Goal: Task Accomplishment & Management: Use online tool/utility

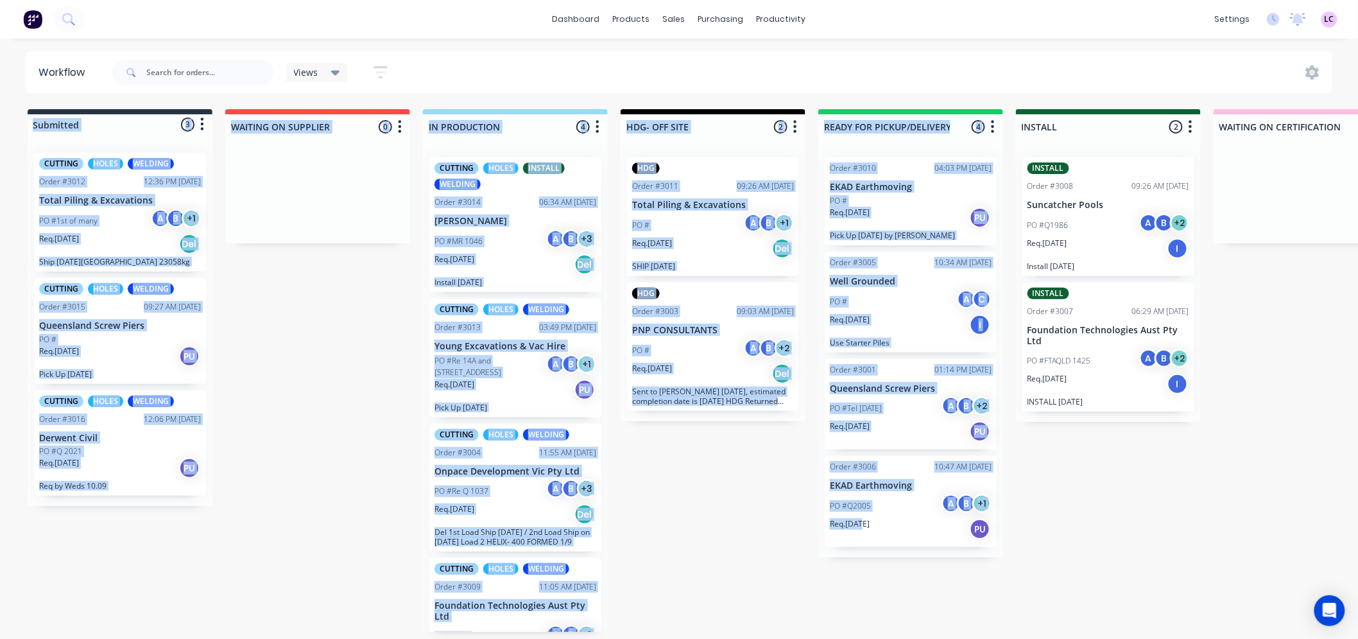
click at [35, 17] on img at bounding box center [32, 19] width 19 height 19
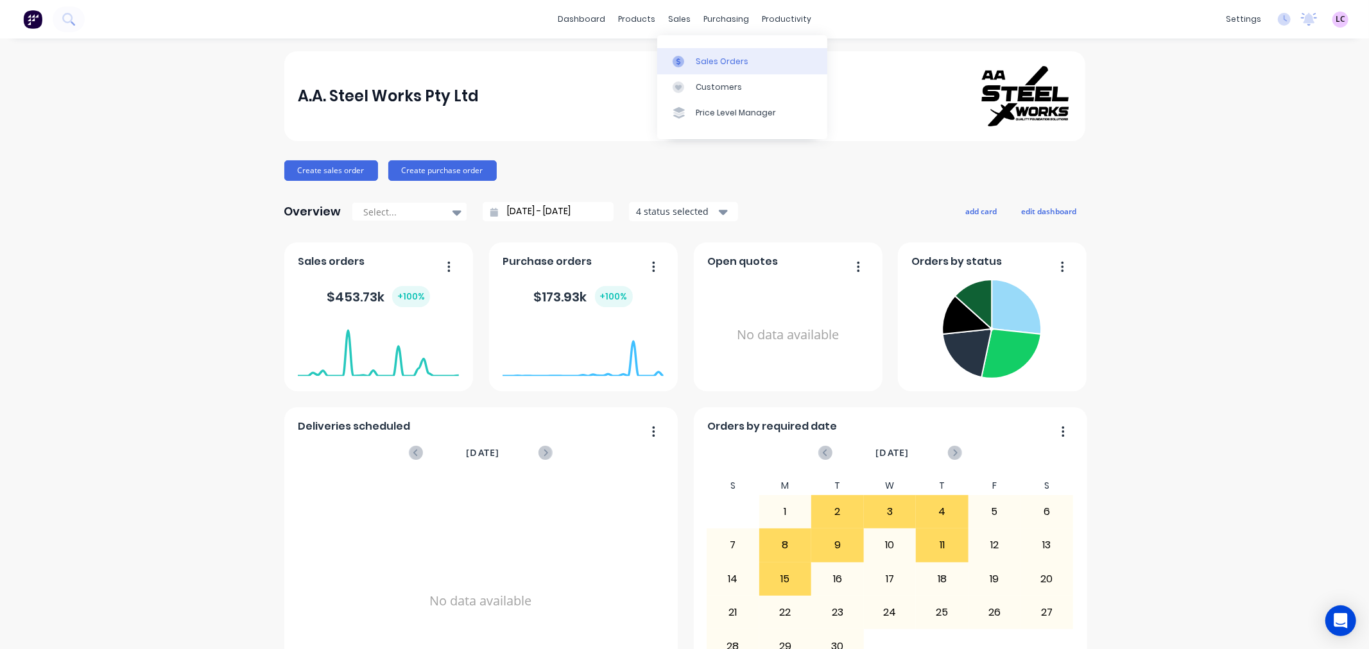
click at [671, 64] on div "Sales Orders" at bounding box center [722, 62] width 53 height 12
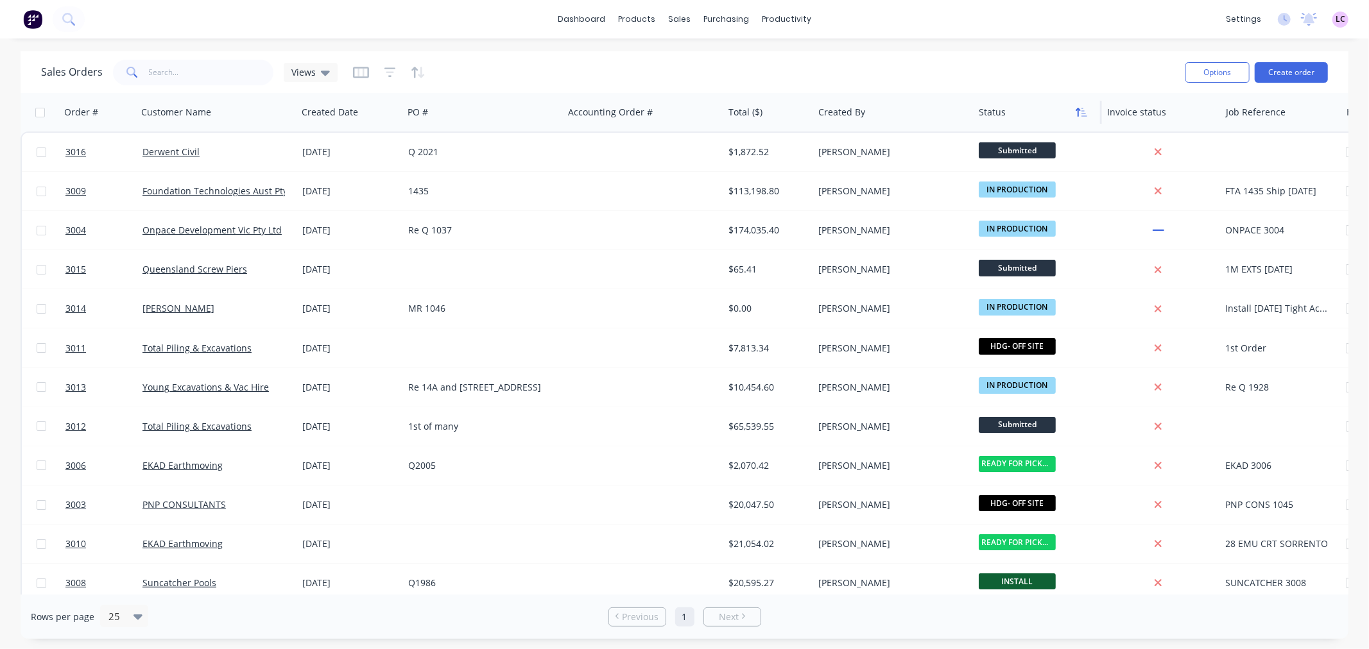
click at [1082, 111] on icon "button" at bounding box center [1084, 112] width 6 height 9
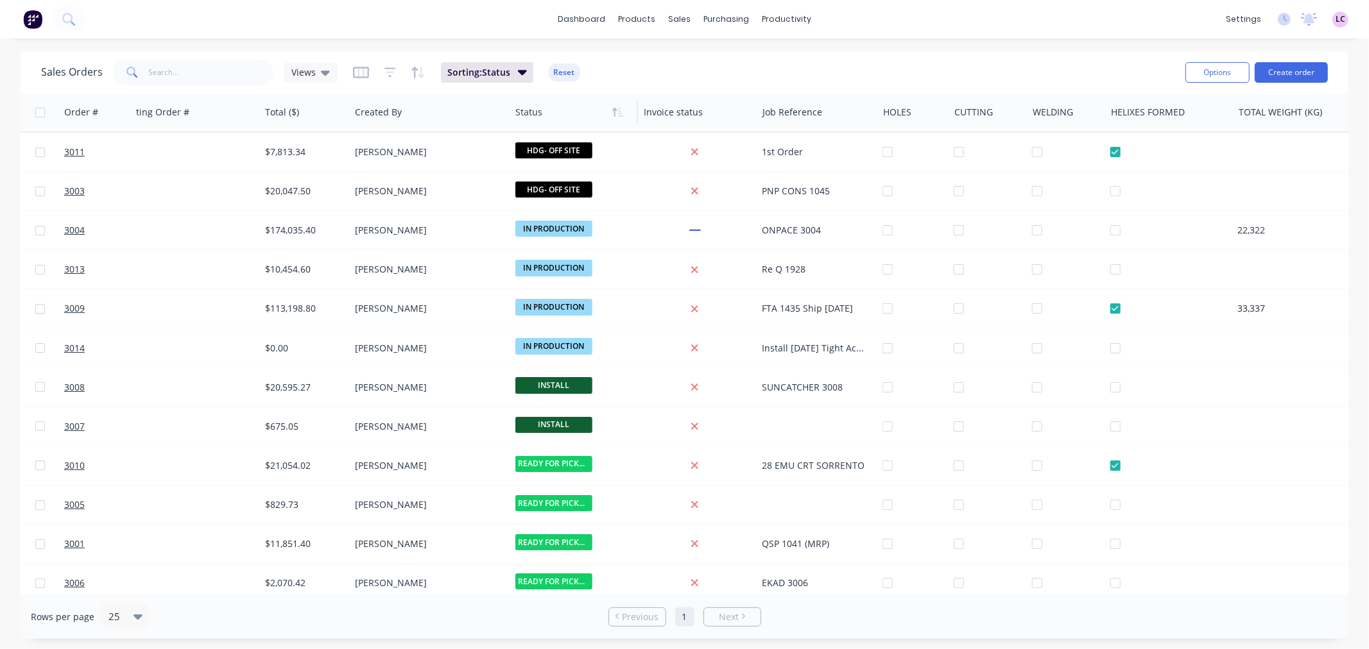
scroll to position [0, 506]
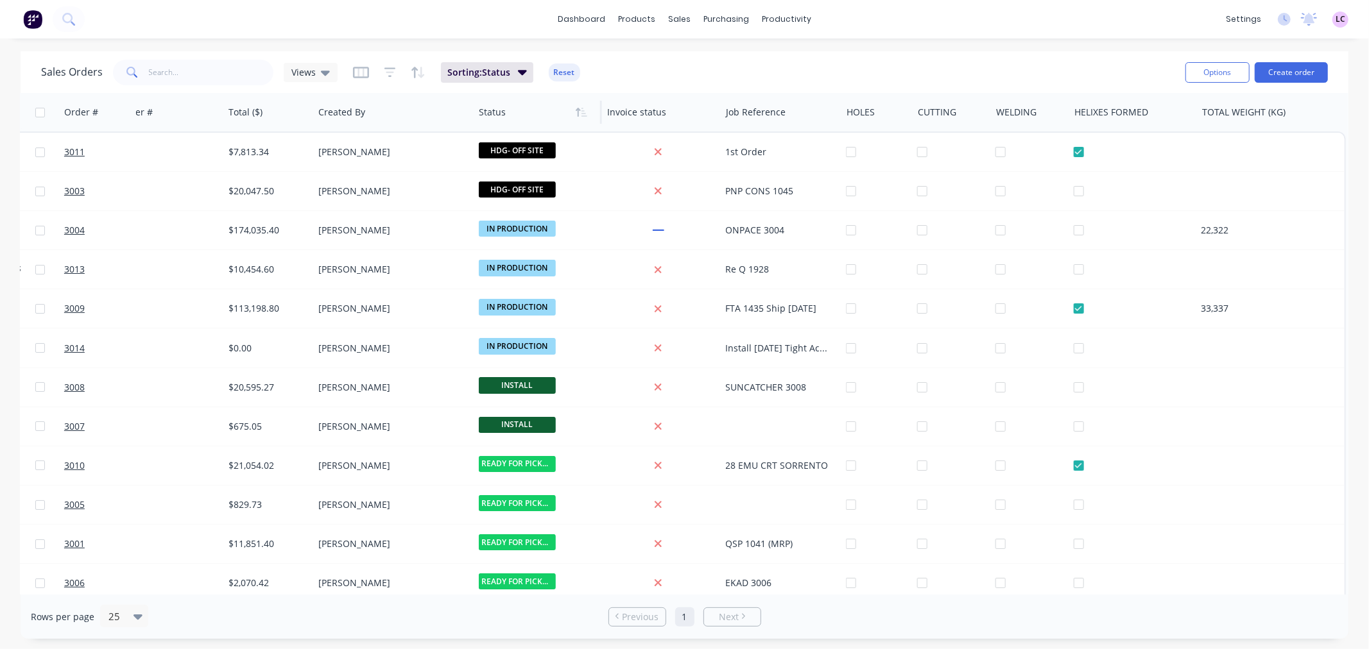
click at [506, 119] on div at bounding box center [535, 112] width 112 height 26
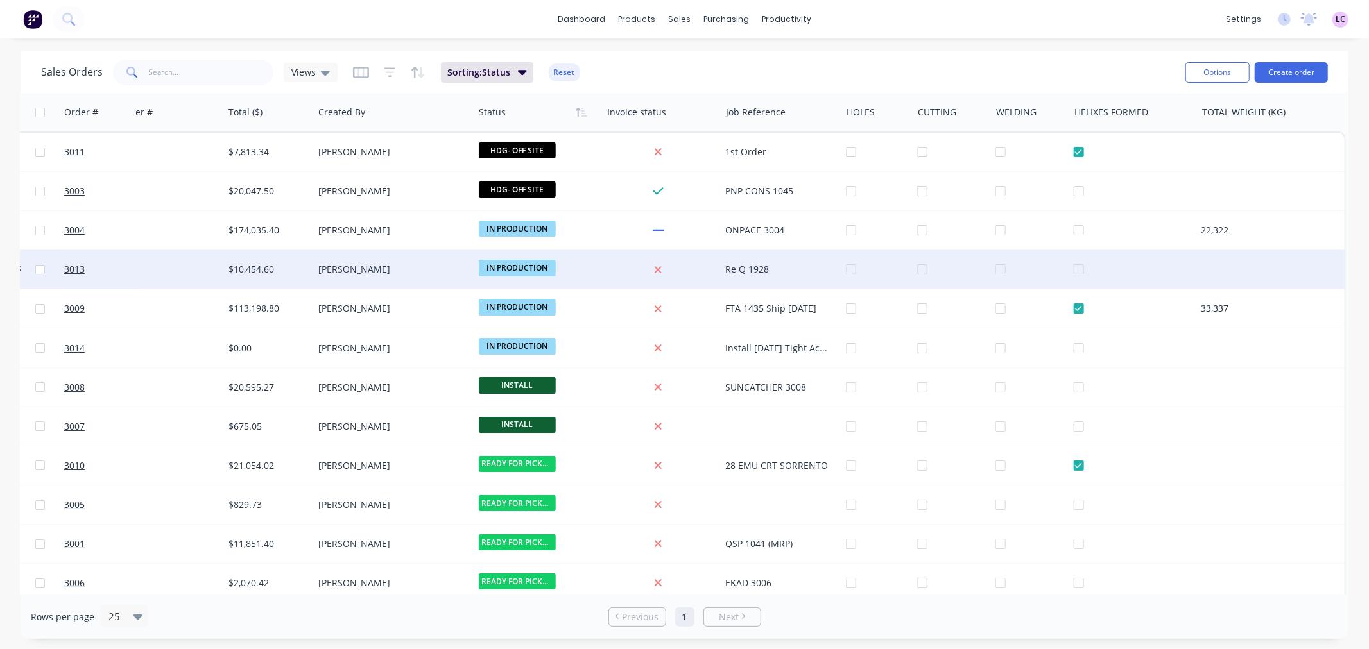
click at [1074, 273] on div at bounding box center [1138, 269] width 128 height 39
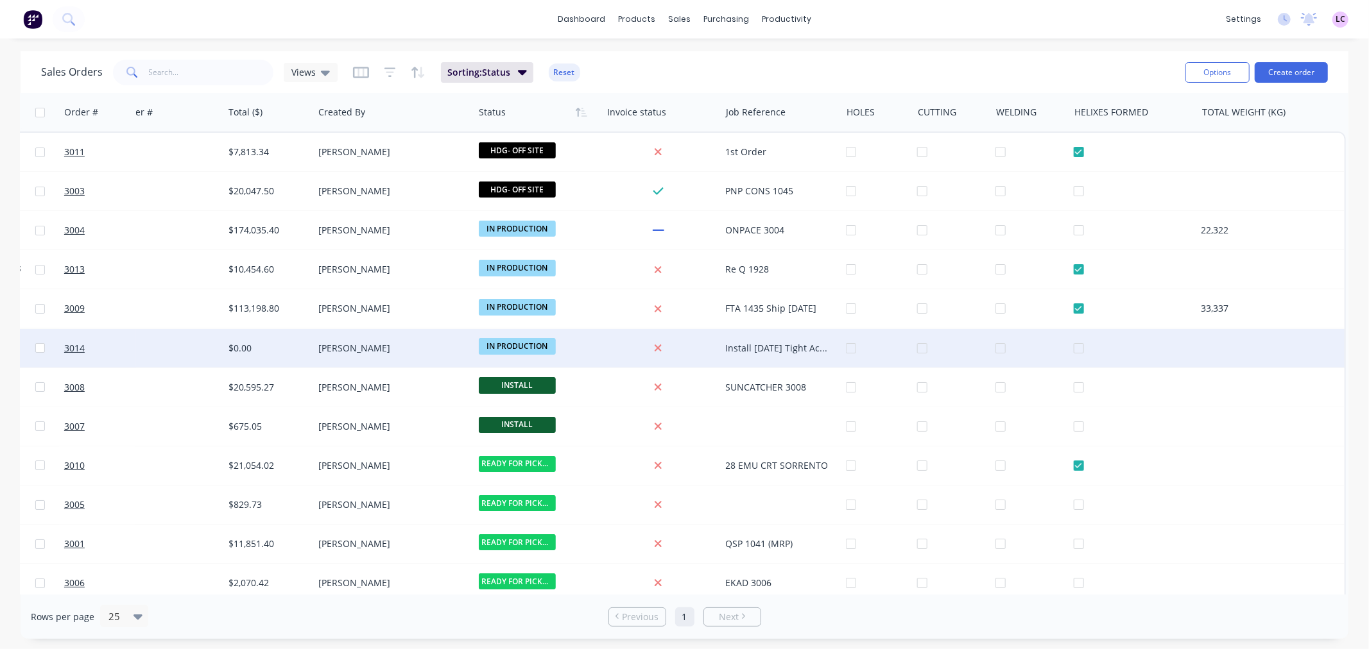
click at [1074, 348] on div at bounding box center [1138, 348] width 128 height 39
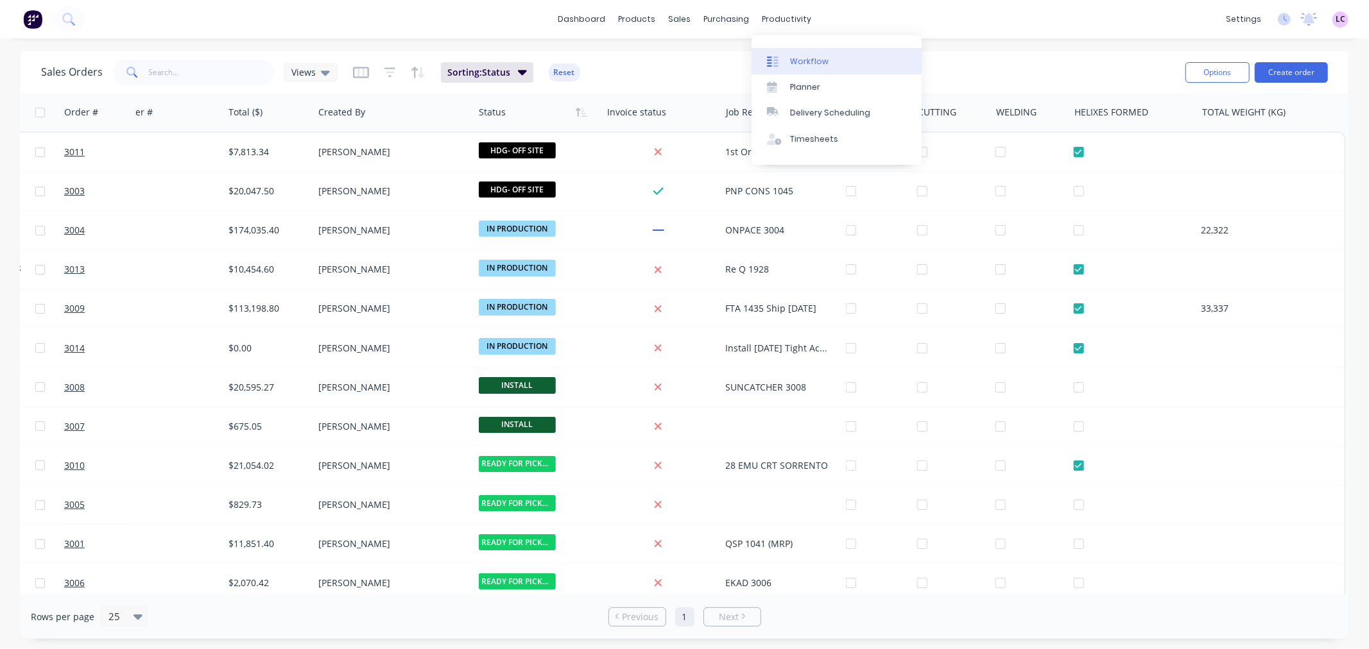
click at [798, 56] on div "Workflow" at bounding box center [809, 62] width 39 height 12
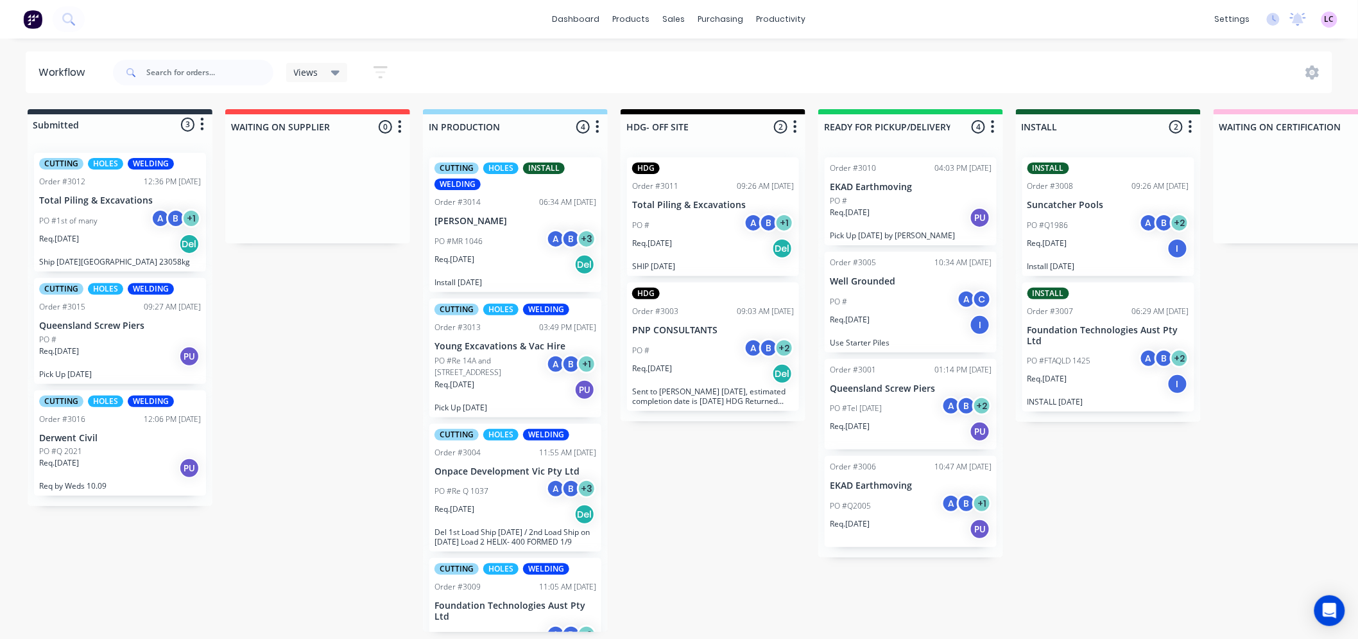
click at [510, 230] on div "PO #MR 1046 A B + 3" at bounding box center [515, 241] width 162 height 24
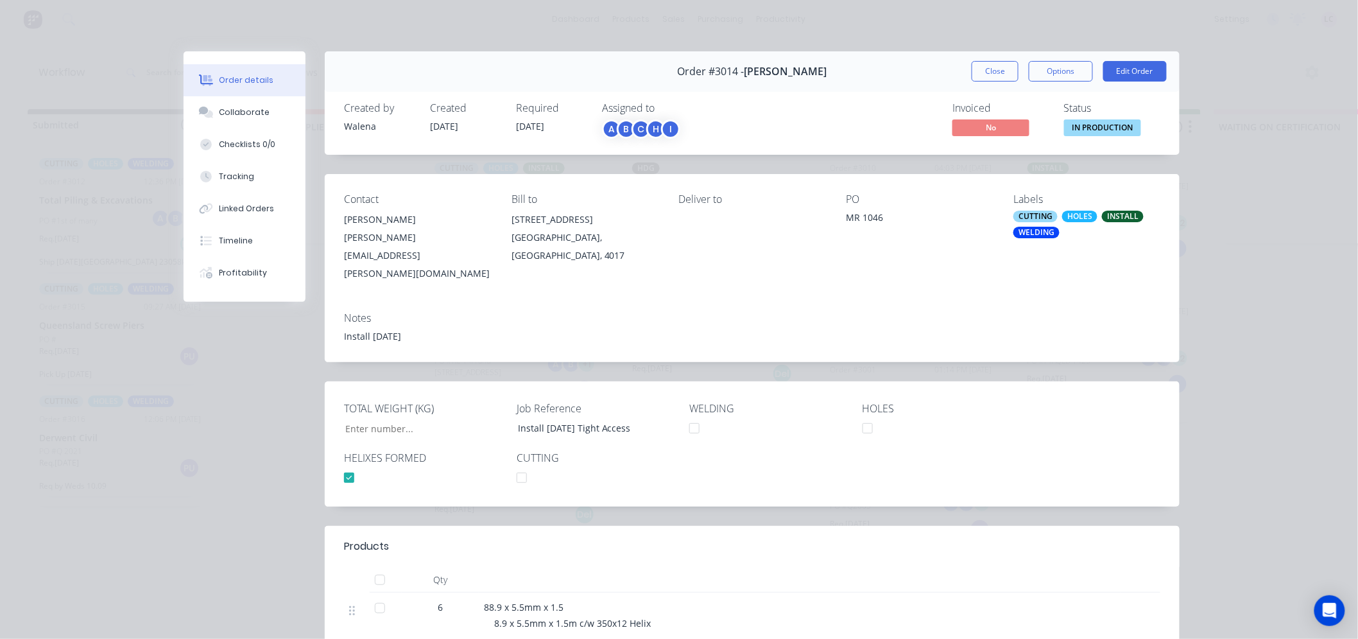
click at [1102, 214] on div "INSTALL" at bounding box center [1123, 217] width 42 height 12
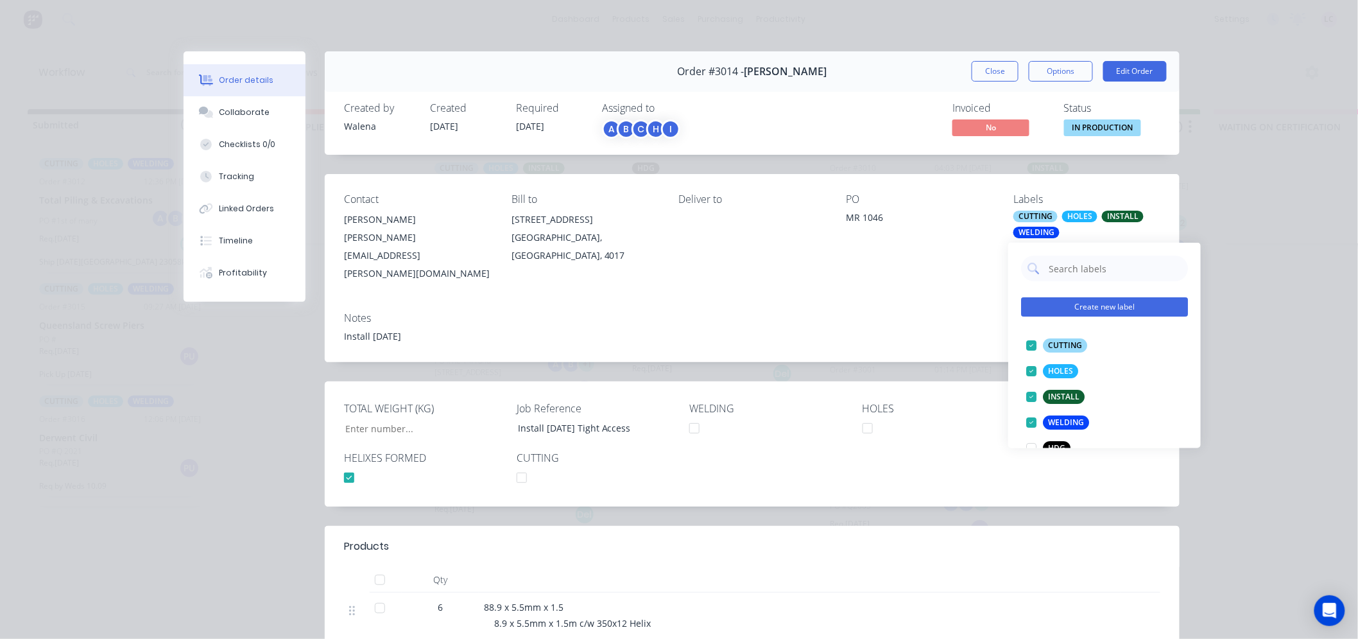
click at [1082, 308] on button "Create new label" at bounding box center [1104, 306] width 167 height 19
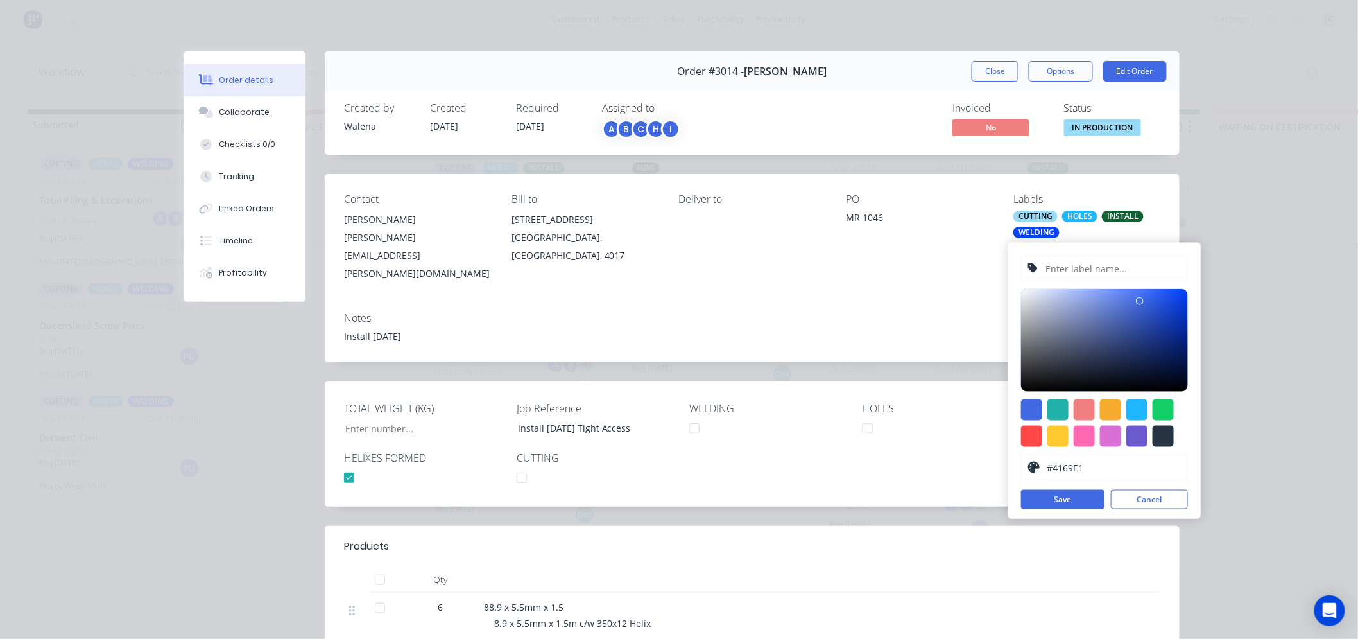
click at [1057, 267] on input "text" at bounding box center [1112, 268] width 137 height 24
type input "h"
type input "HELIXES"
click at [1072, 499] on button "Save" at bounding box center [1062, 499] width 83 height 19
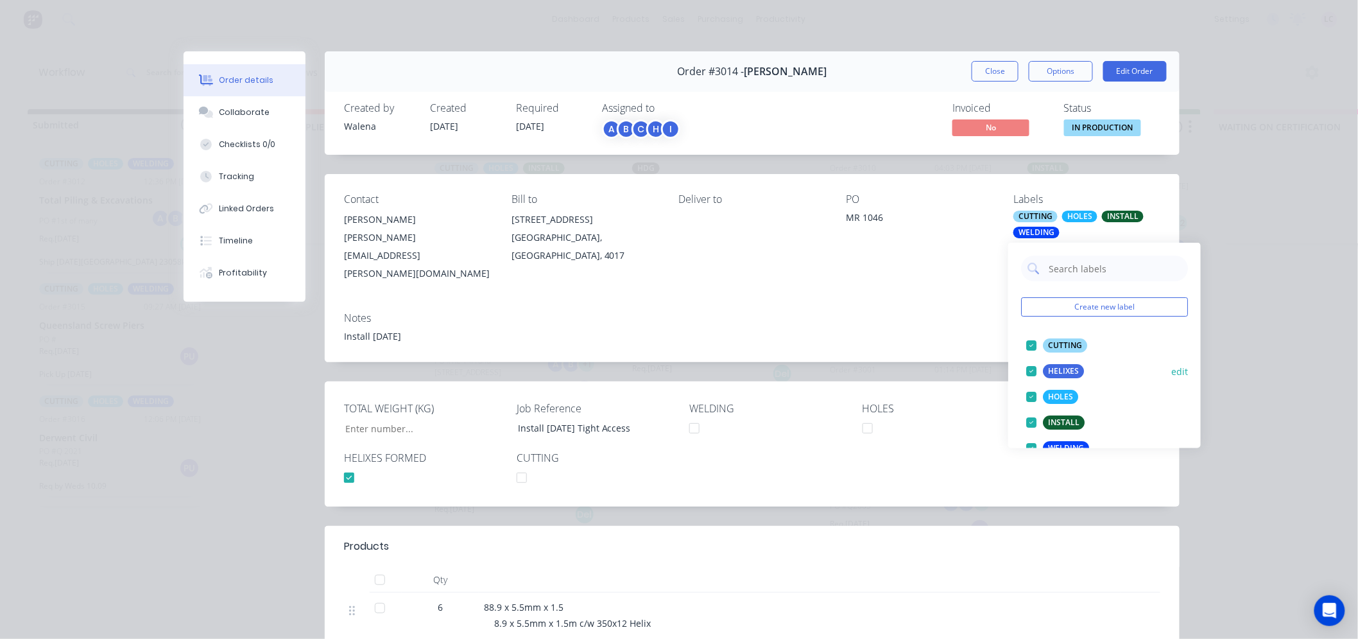
click at [1171, 370] on button "edit" at bounding box center [1179, 370] width 17 height 13
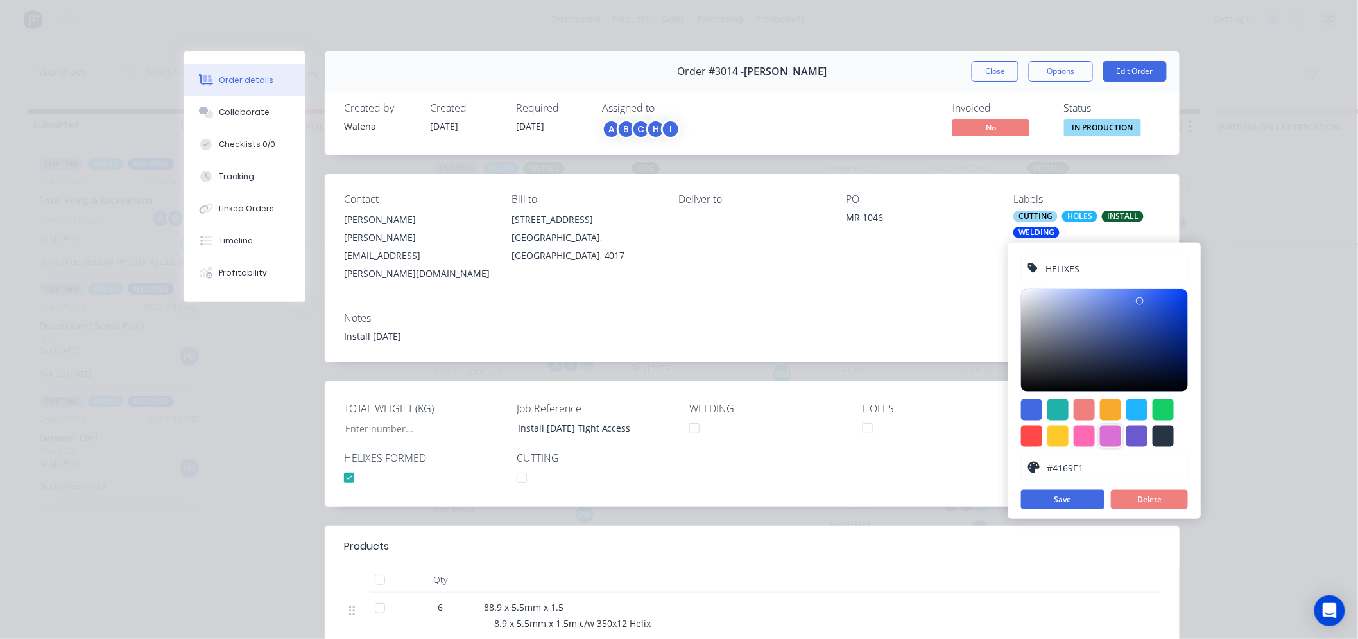
click at [1107, 439] on div at bounding box center [1110, 436] width 21 height 21
type input "#DA70D6"
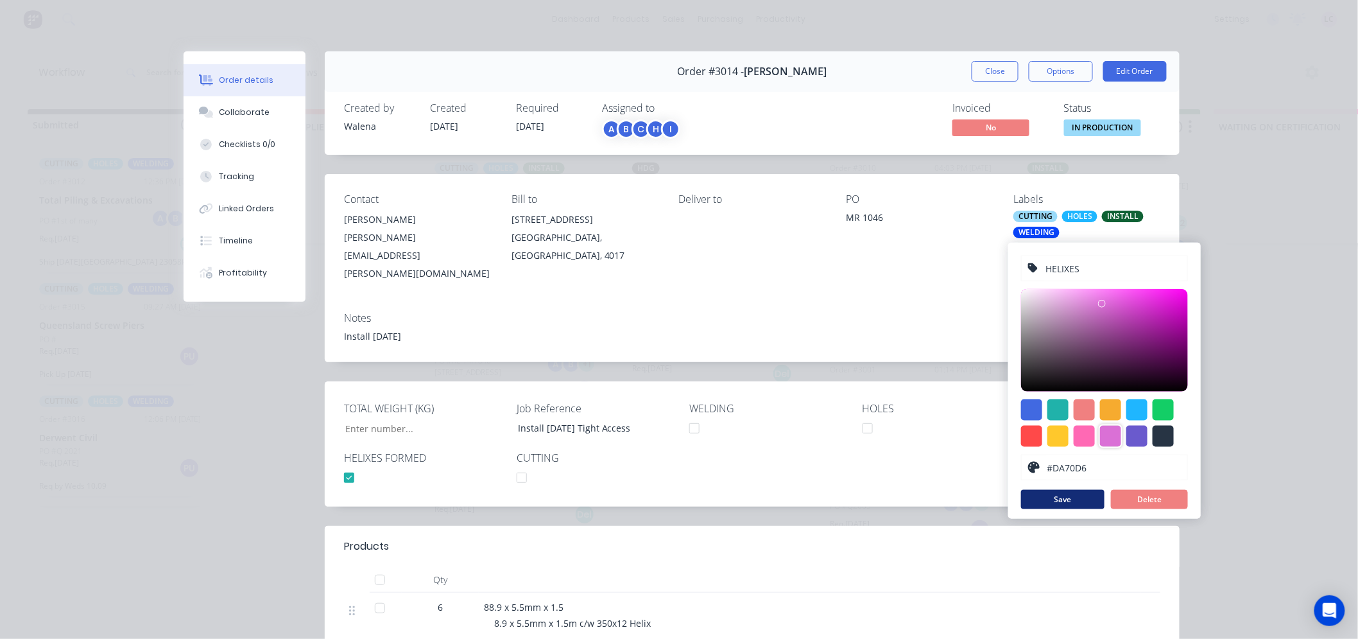
click at [1063, 504] on button "Save" at bounding box center [1062, 499] width 83 height 19
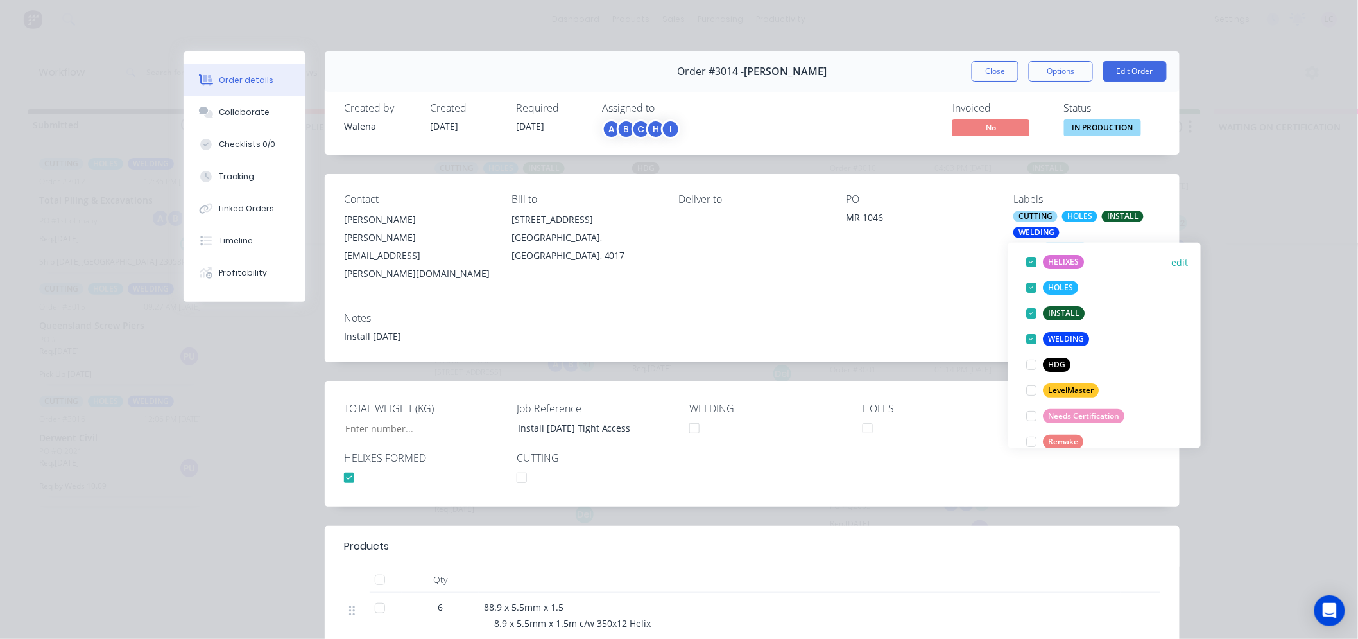
scroll to position [154, 0]
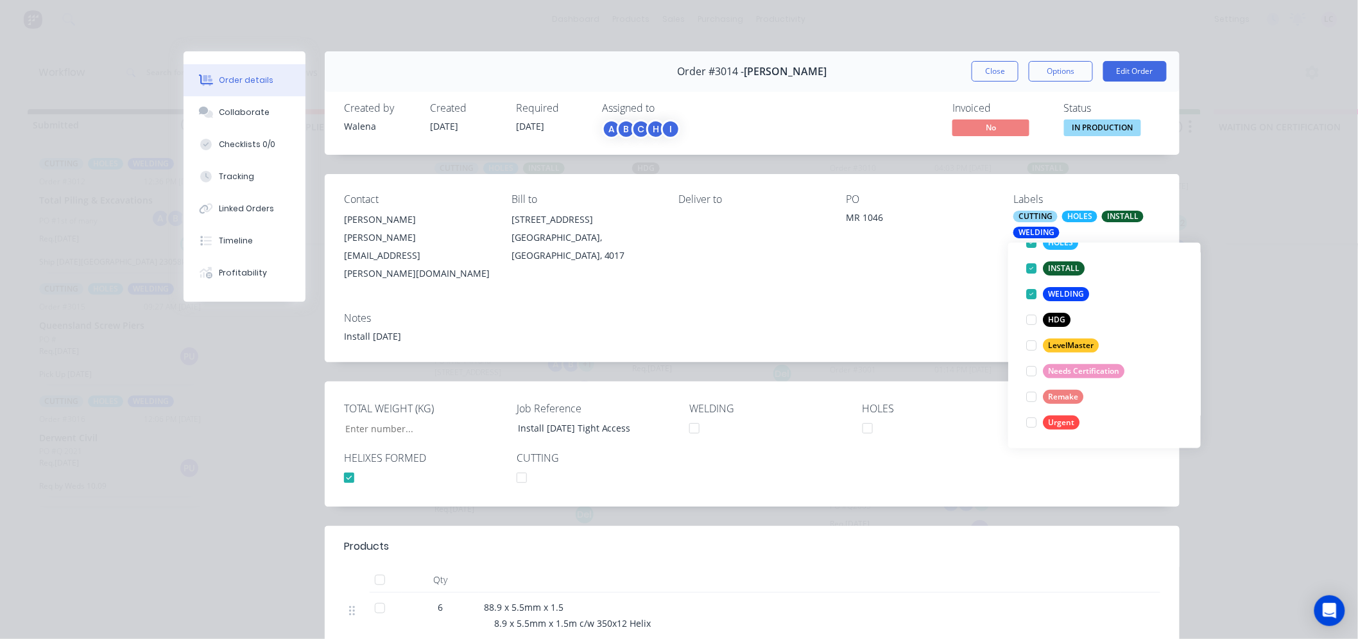
click at [934, 329] on div "Install [DATE]" at bounding box center [752, 335] width 816 height 13
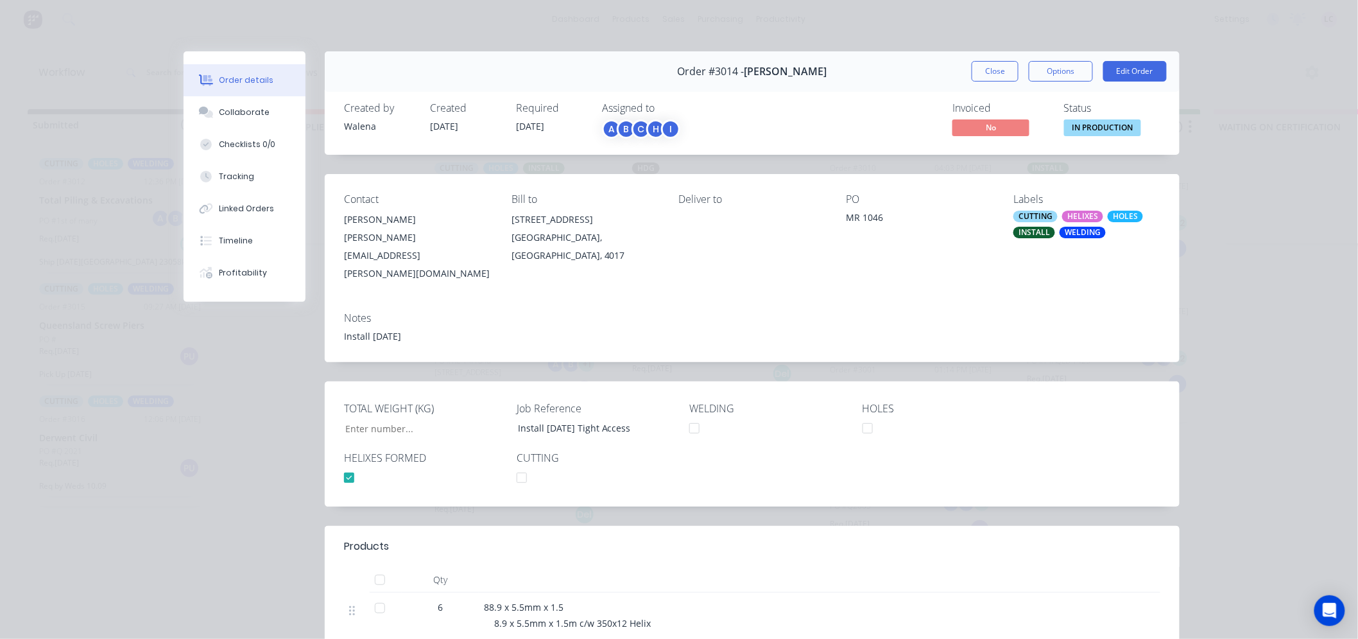
click at [1085, 216] on div "HELIXES" at bounding box center [1082, 217] width 41 height 12
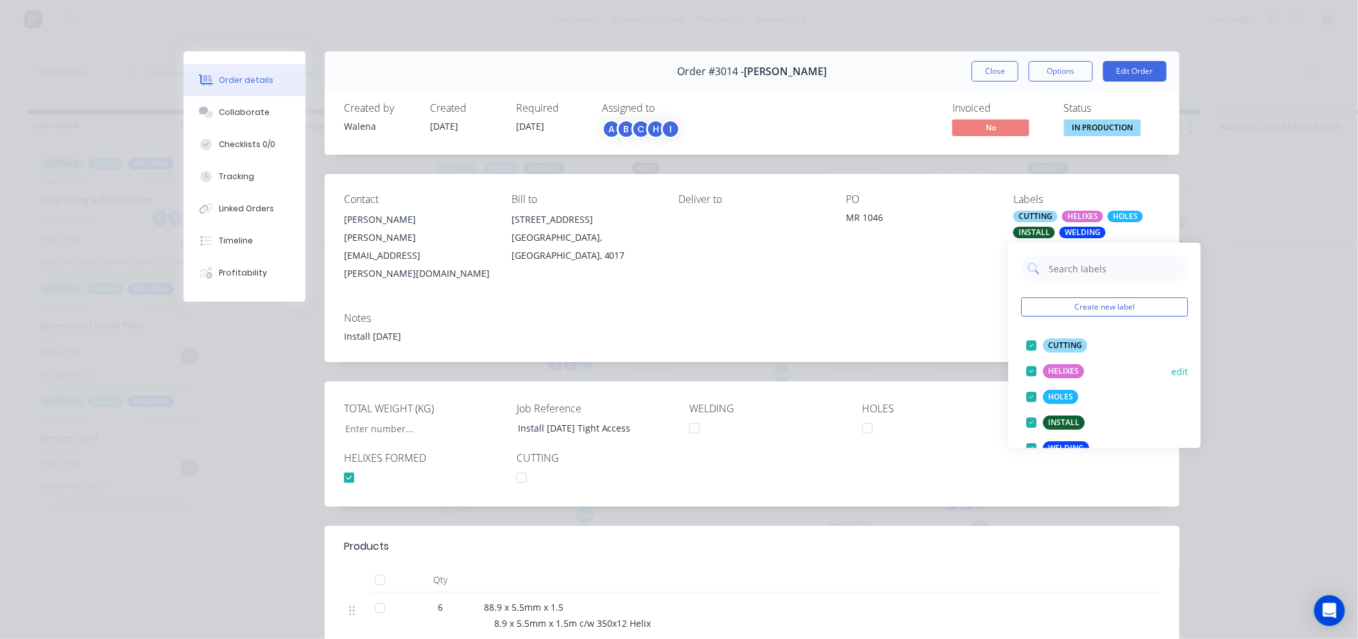
click at [1035, 368] on div at bounding box center [1032, 371] width 26 height 26
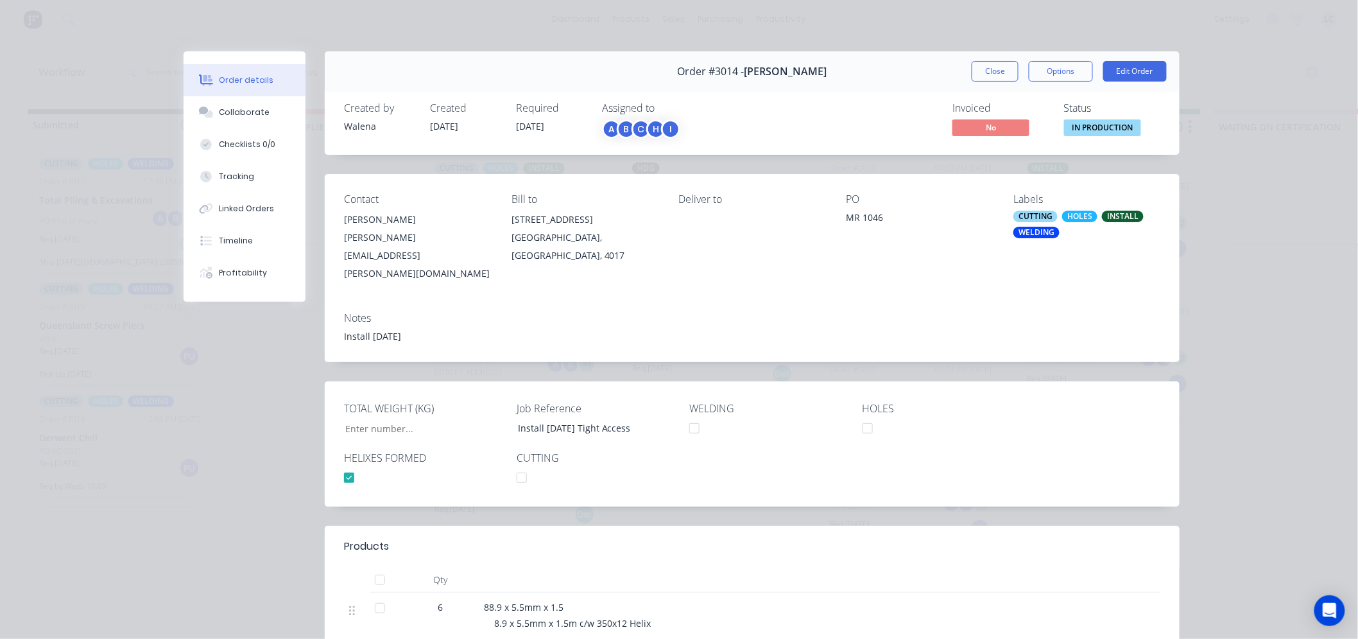
click at [964, 249] on div "PO MR 1046" at bounding box center [919, 237] width 147 height 89
click at [987, 67] on button "Close" at bounding box center [995, 71] width 47 height 21
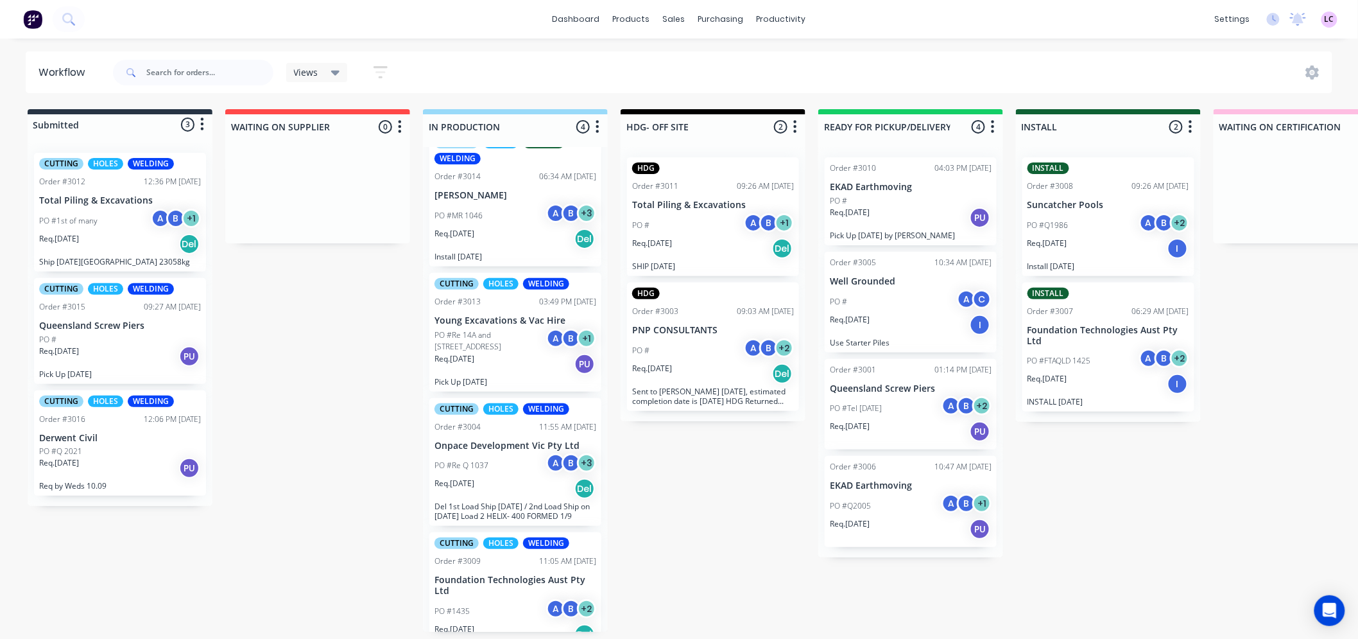
scroll to position [0, 0]
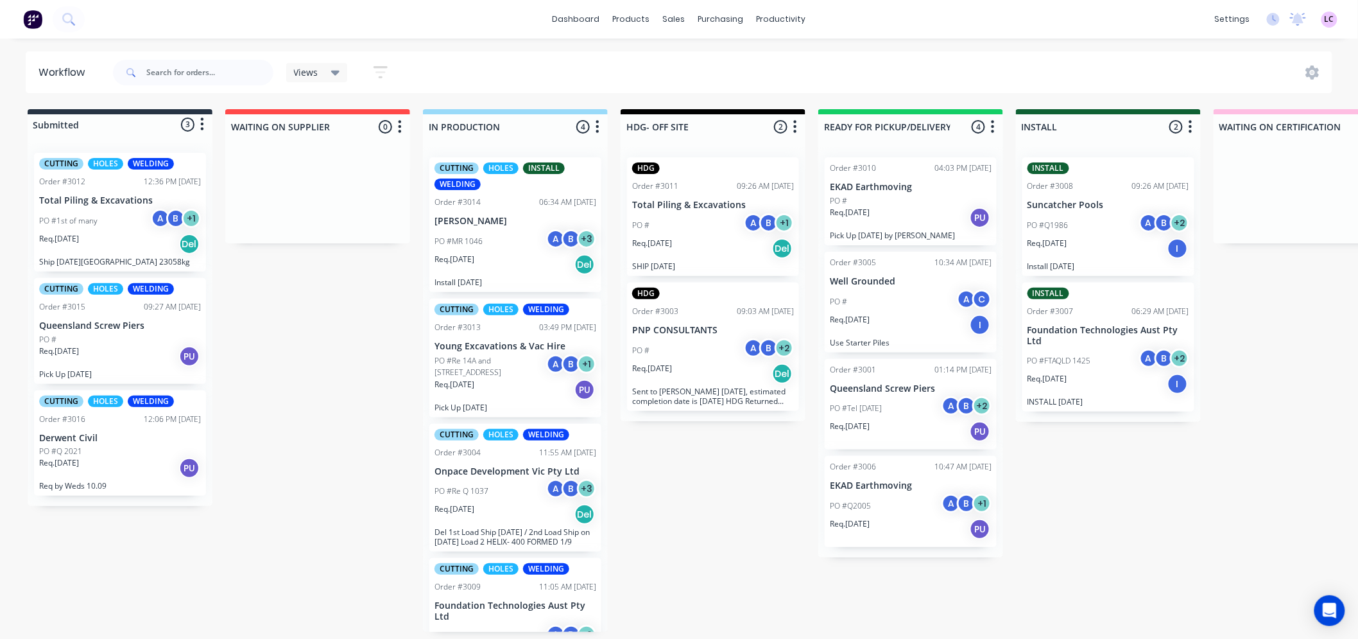
click at [114, 226] on div "PO #1st of many A B + 1" at bounding box center [120, 221] width 162 height 24
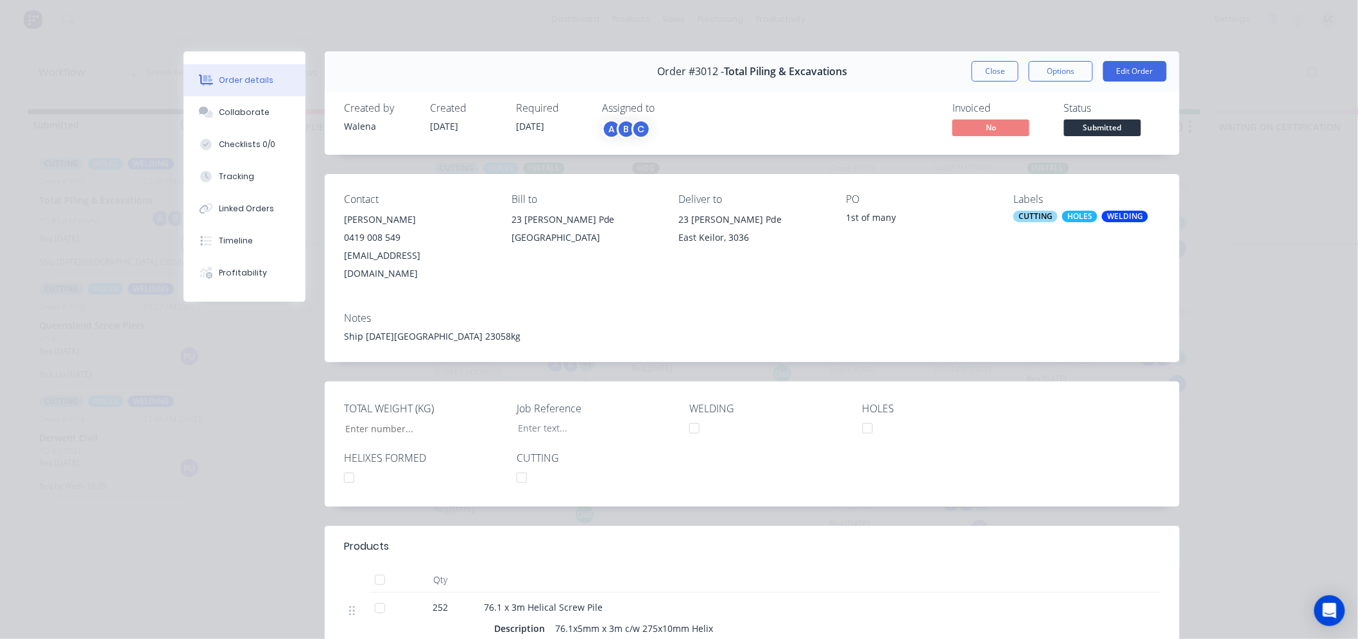
click at [1040, 221] on div "CUTTING" at bounding box center [1035, 217] width 44 height 12
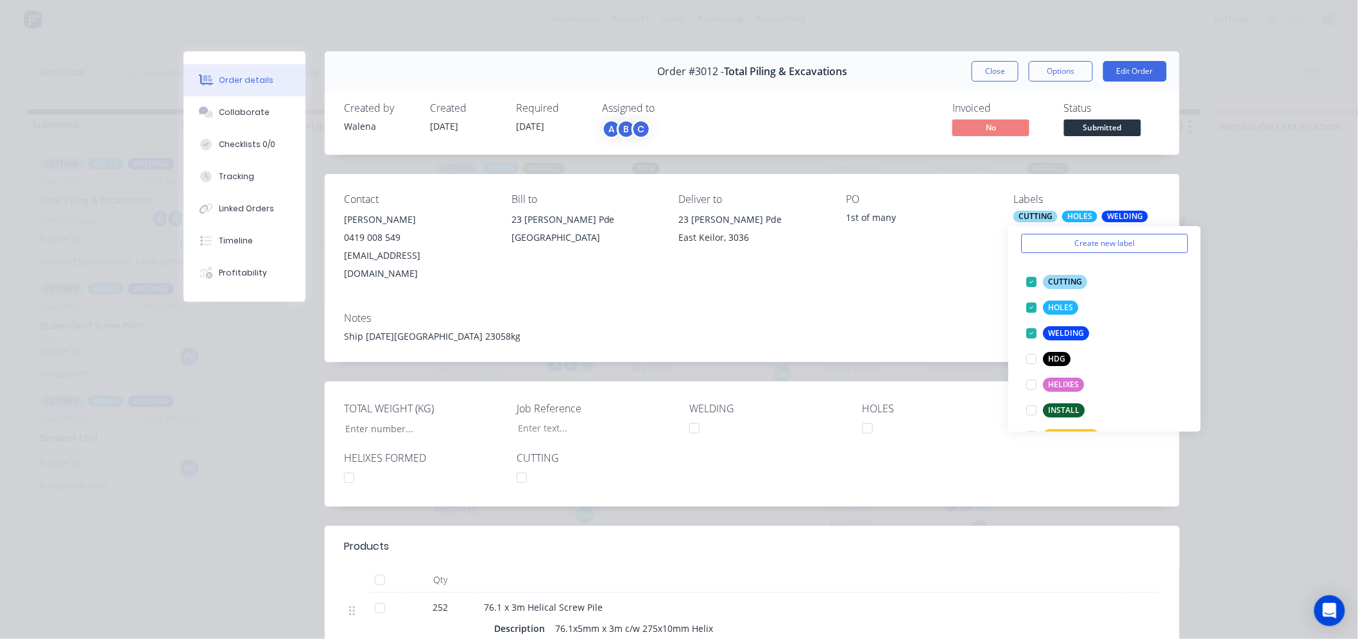
scroll to position [71, 0]
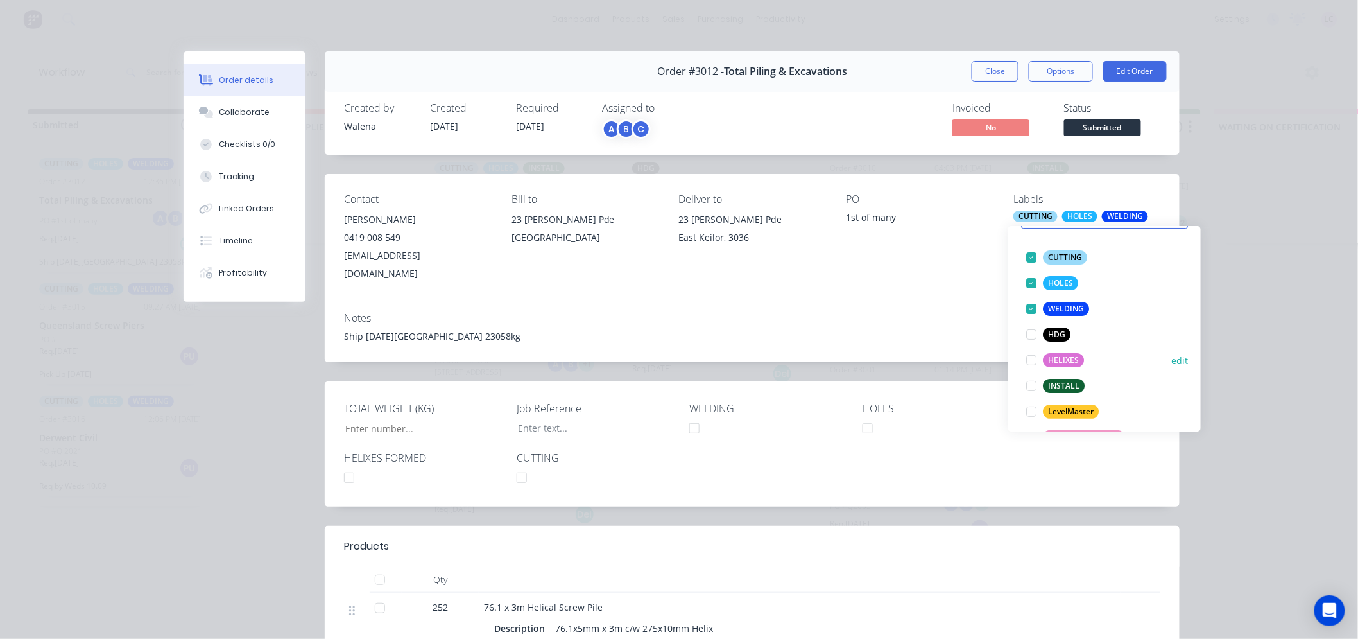
click at [1031, 356] on div at bounding box center [1032, 360] width 26 height 26
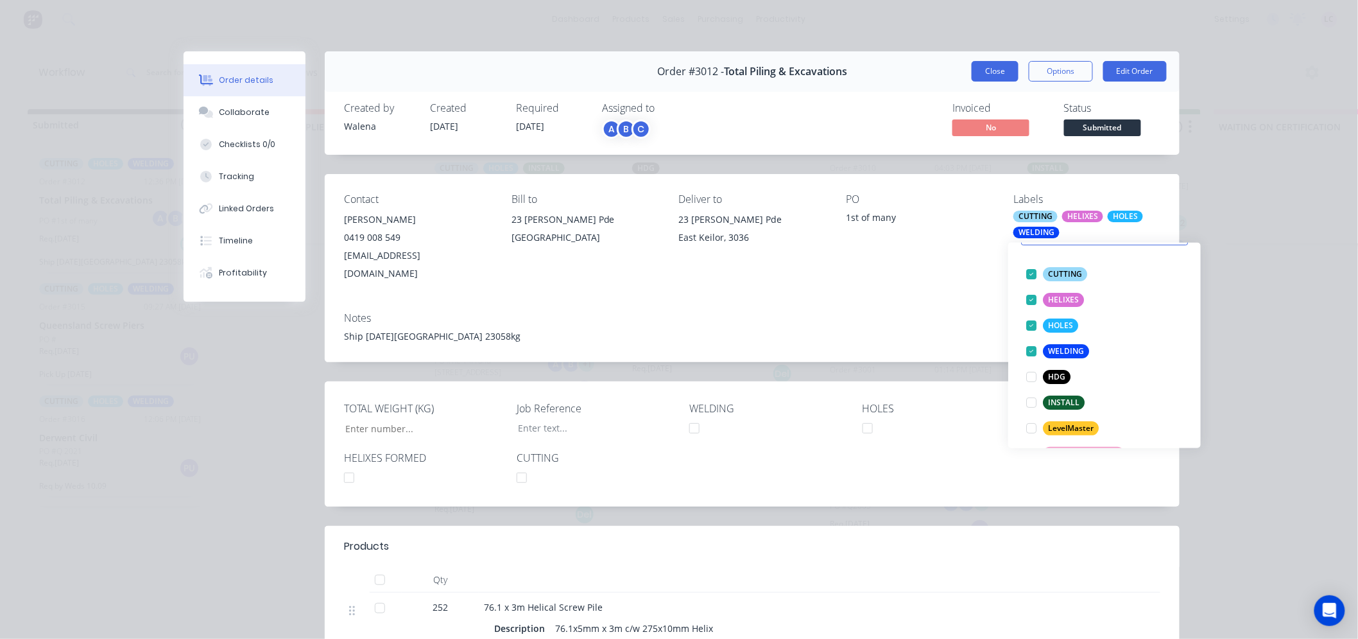
click at [990, 76] on button "Close" at bounding box center [995, 71] width 47 height 21
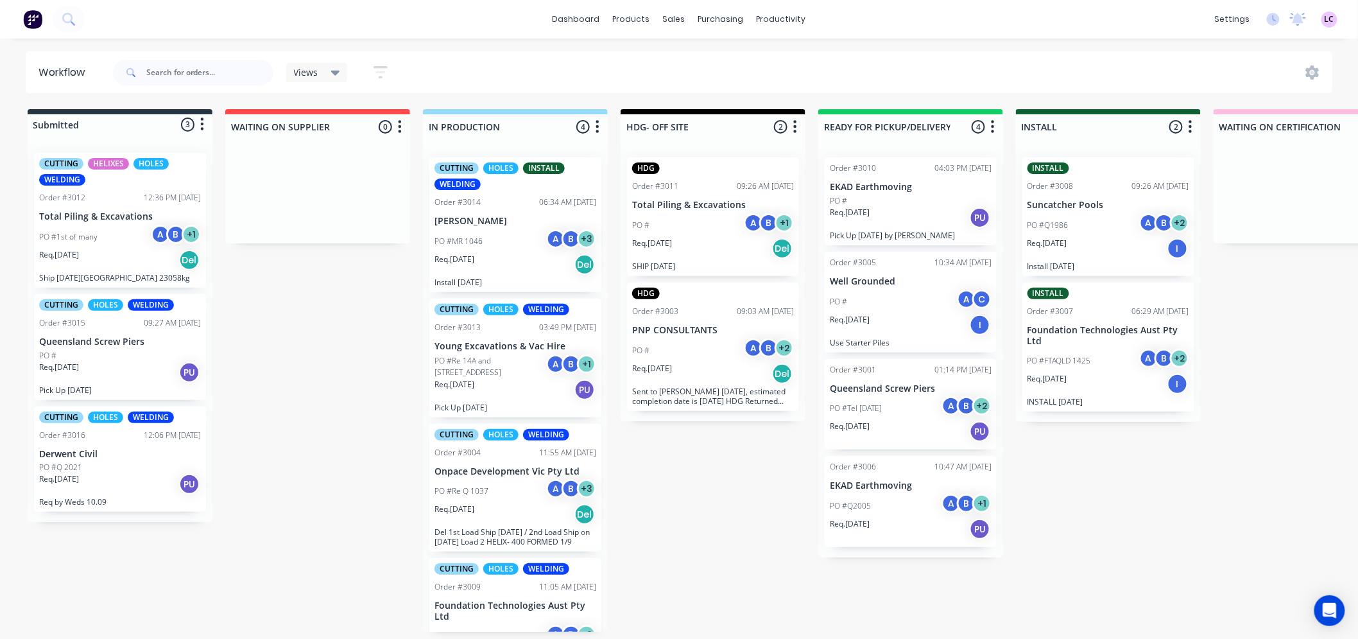
click at [118, 367] on div "Req. [DATE] PU" at bounding box center [120, 372] width 162 height 22
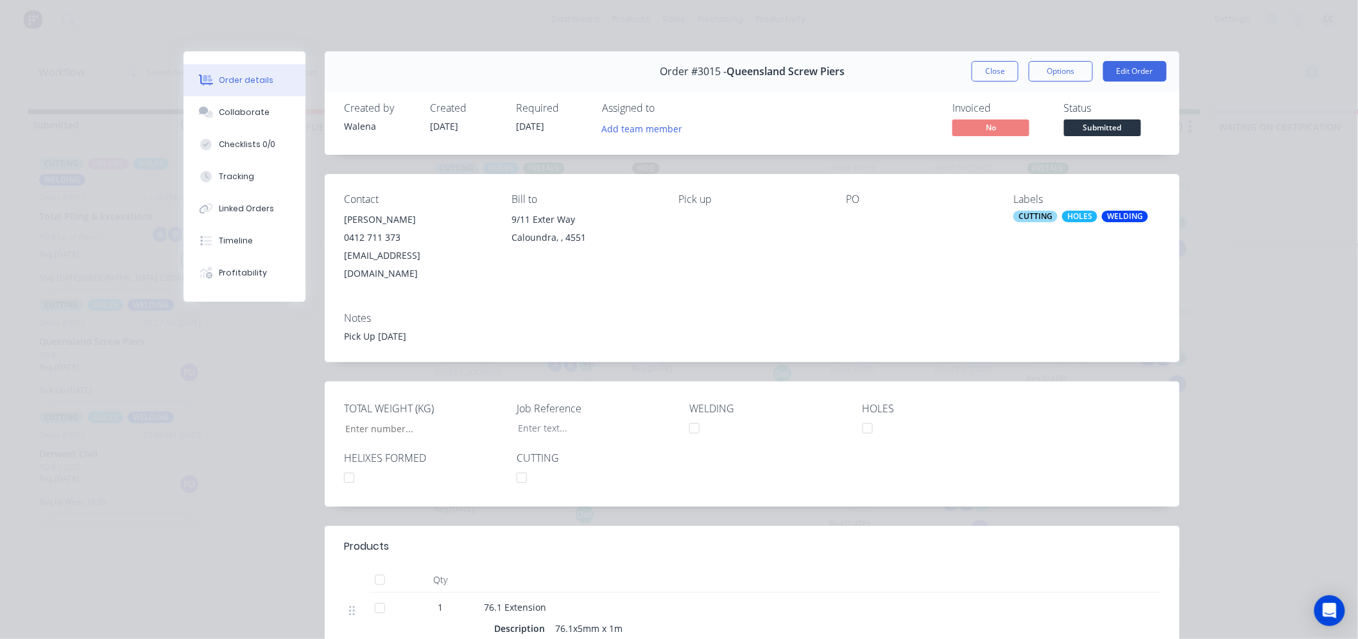
type input "4,260"
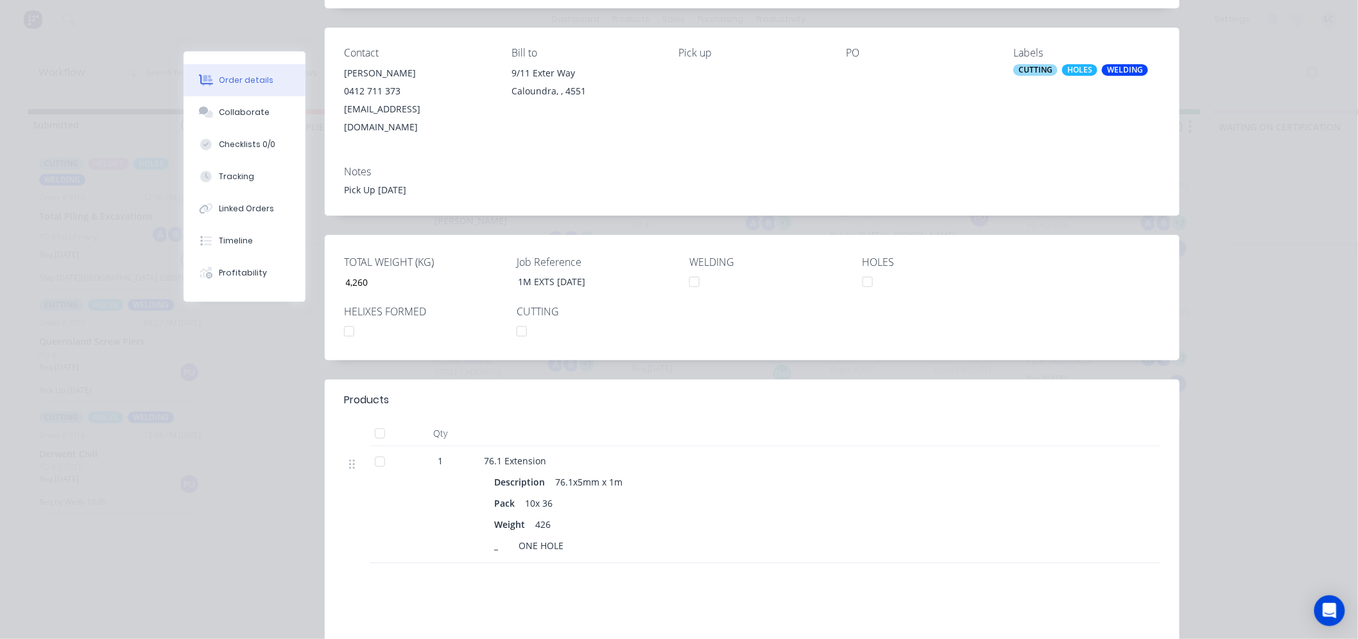
scroll to position [0, 0]
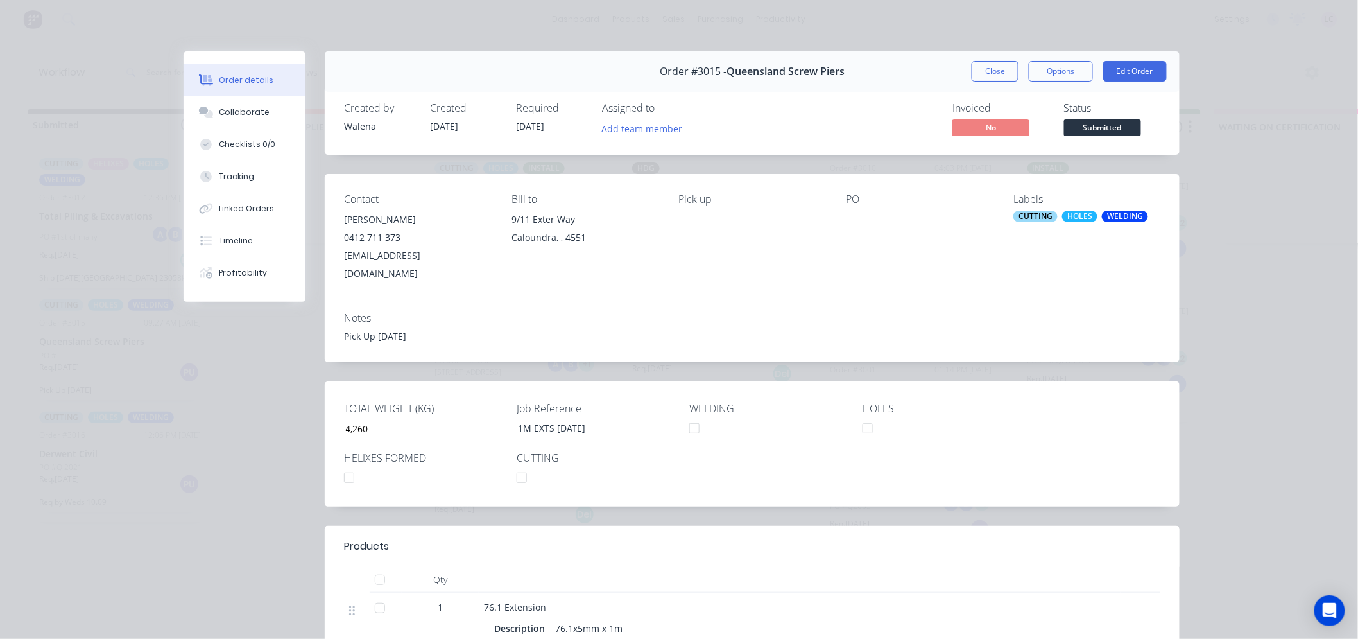
click at [1092, 221] on div "CUTTING HOLES WELDING" at bounding box center [1086, 217] width 147 height 12
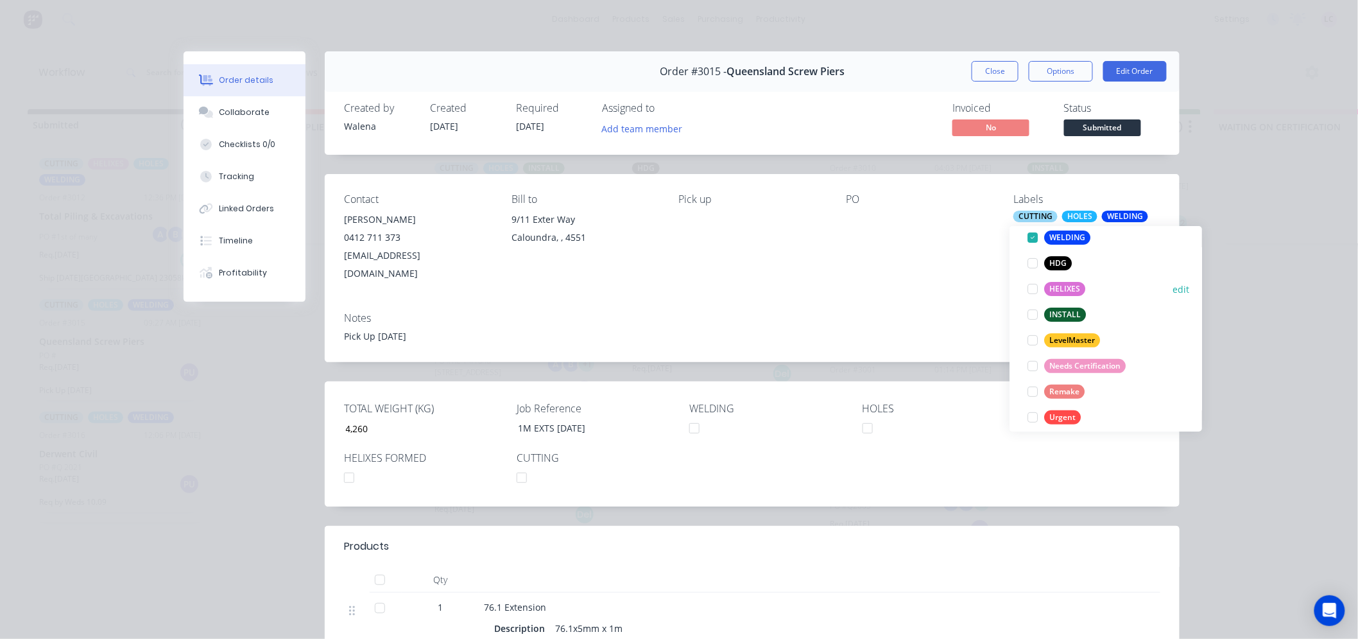
click at [1036, 288] on div at bounding box center [1033, 289] width 26 height 26
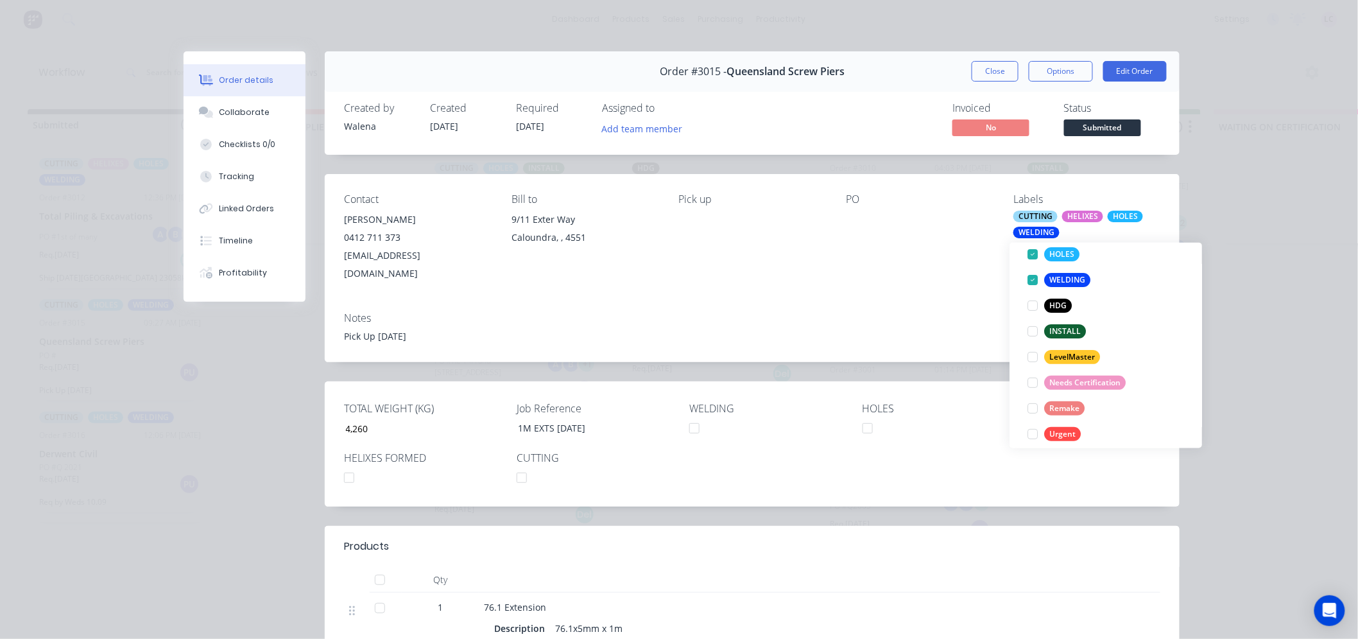
scroll to position [65, 0]
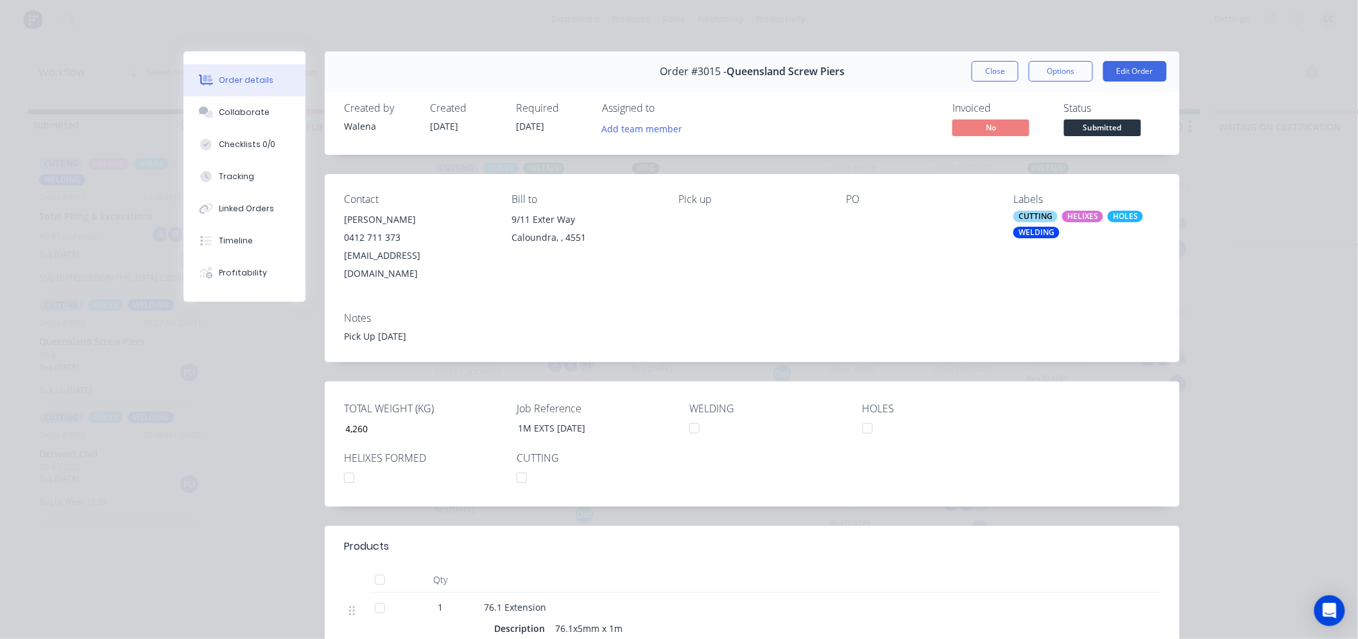
click at [966, 307] on div "Notes Pick Up [DATE]" at bounding box center [752, 332] width 855 height 60
click at [985, 74] on button "Close" at bounding box center [995, 71] width 47 height 21
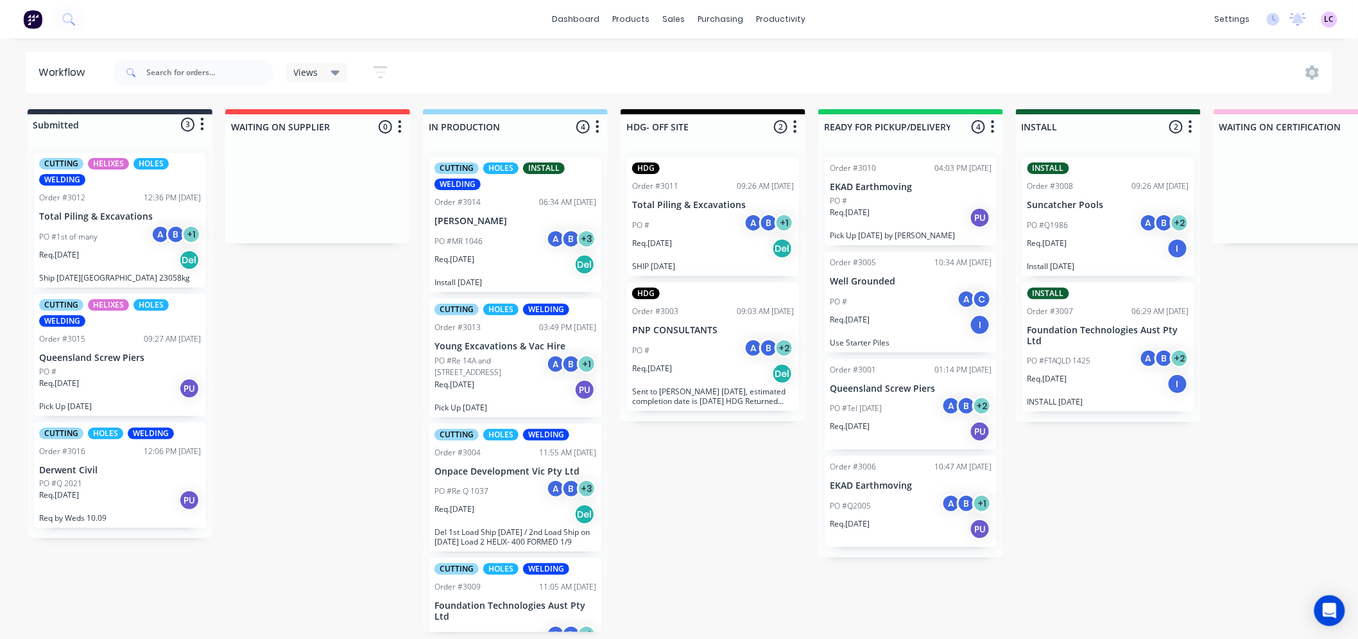
click at [129, 461] on div "CUTTING HOLES WELDING Order #3016 12:06 PM [DATE] Derwent Civil PO #Q 2021 Req.…" at bounding box center [120, 475] width 172 height 106
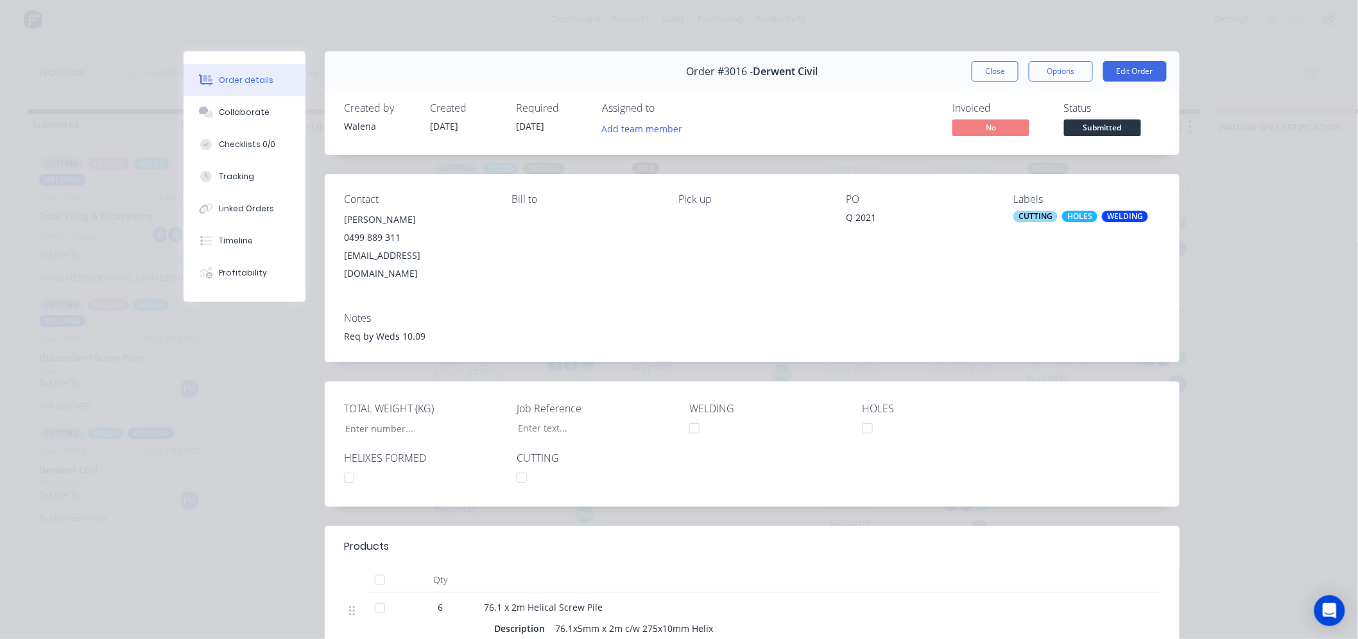
click at [1062, 221] on div "HOLES" at bounding box center [1079, 217] width 35 height 12
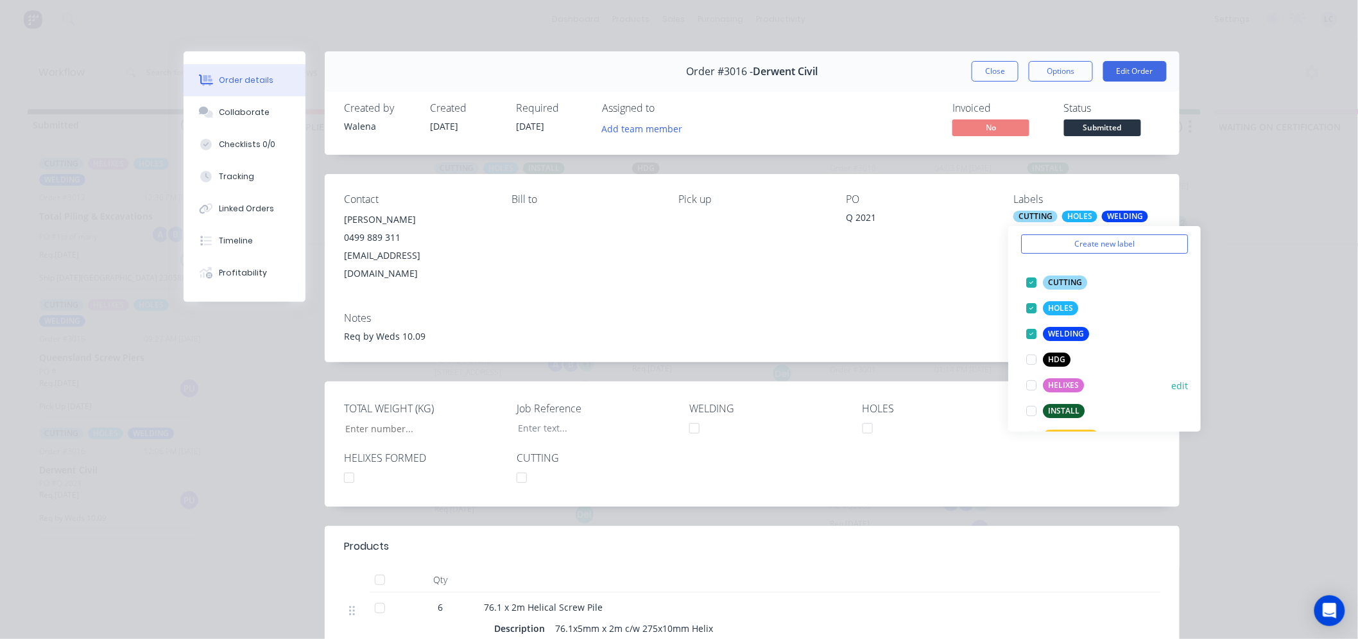
scroll to position [71, 0]
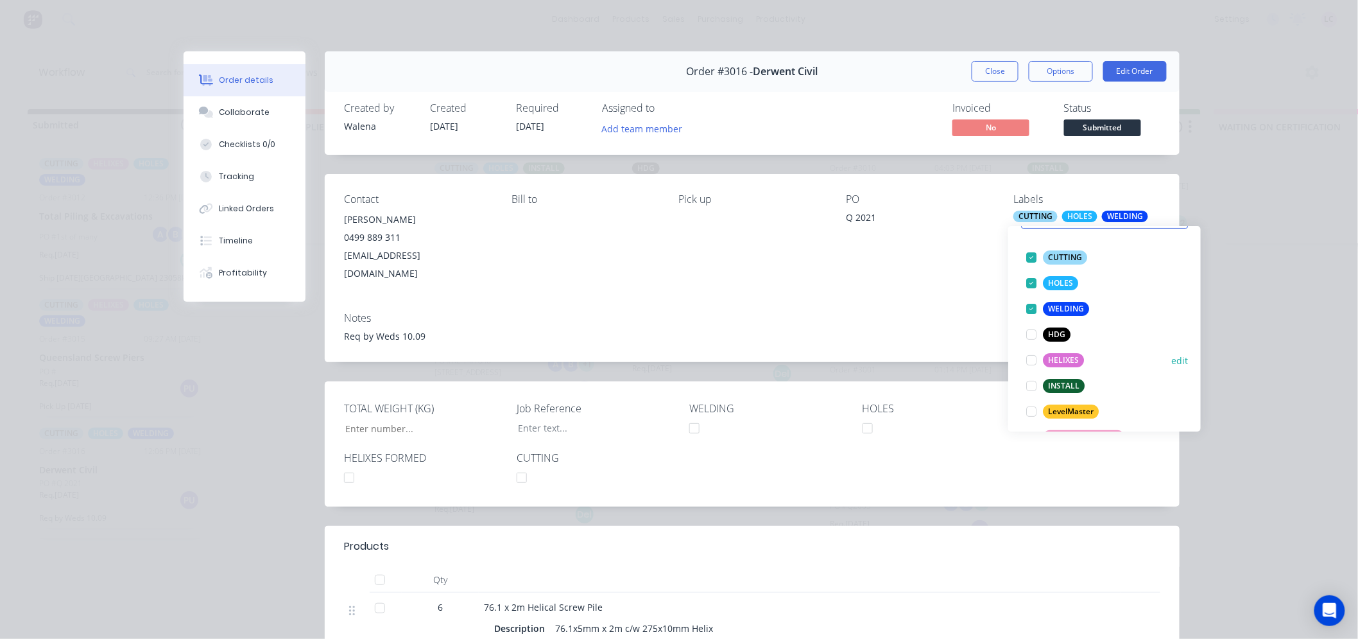
click at [1028, 356] on div at bounding box center [1032, 360] width 26 height 26
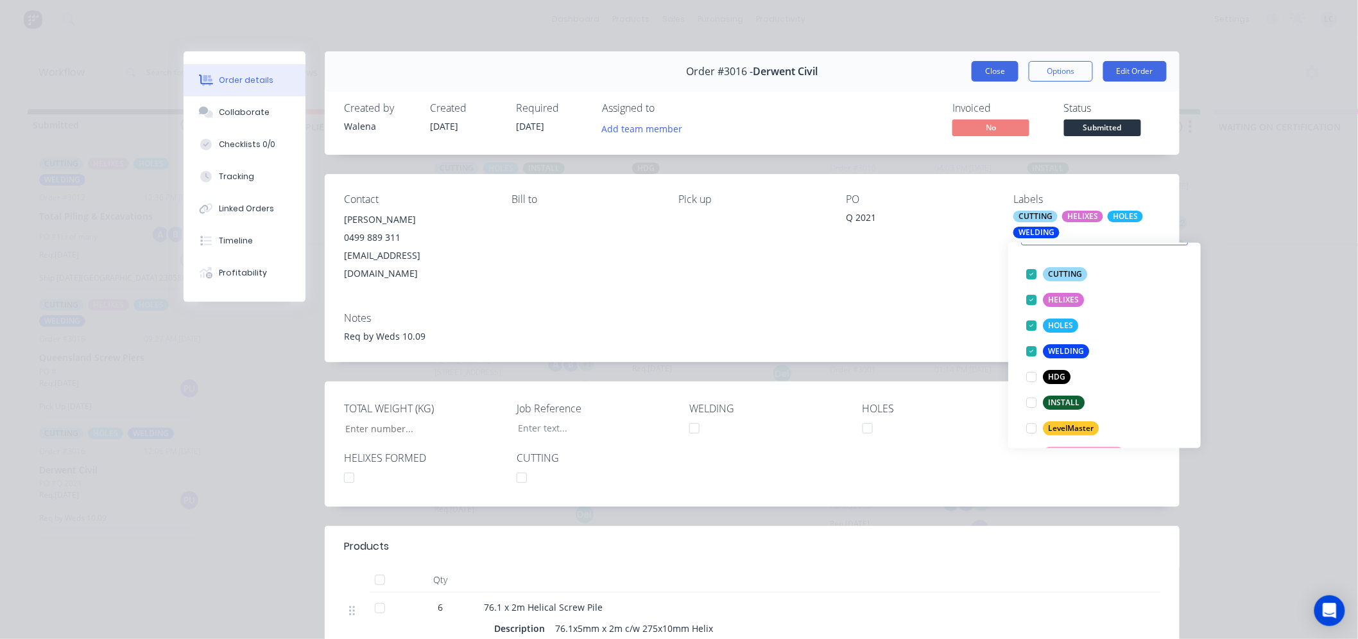
click at [989, 73] on button "Close" at bounding box center [995, 71] width 47 height 21
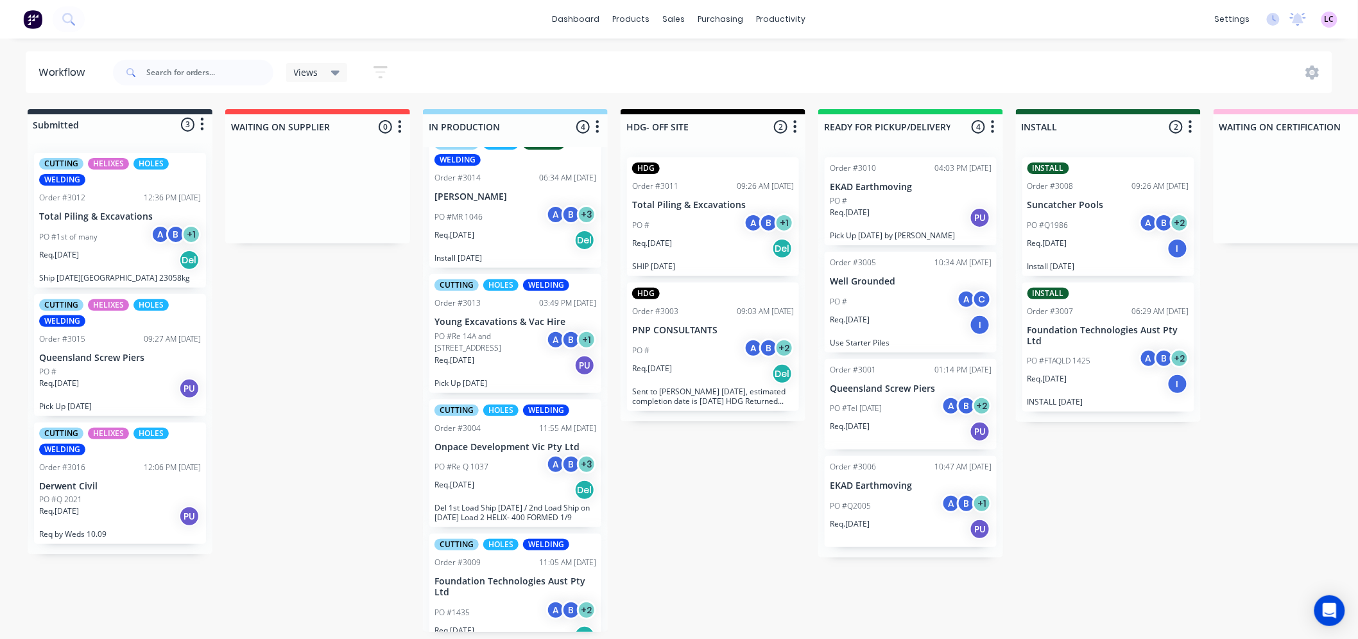
scroll to position [0, 0]
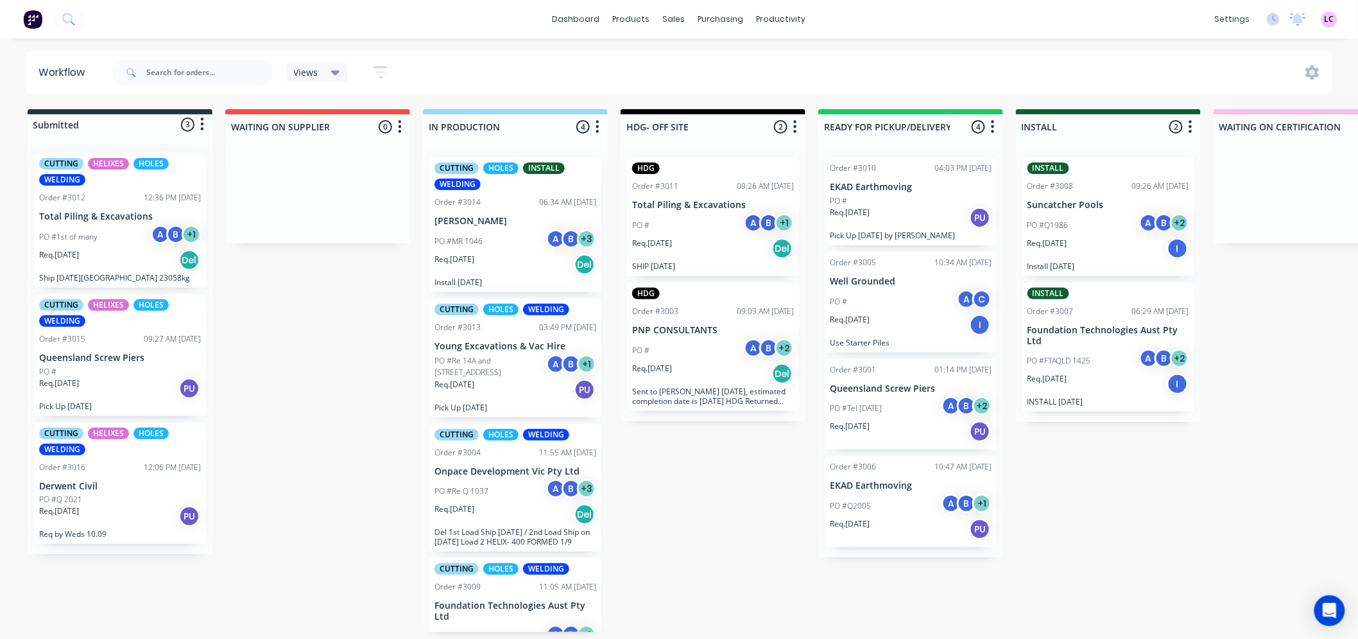
click at [488, 237] on div "PO #MR 1046 A B + 3" at bounding box center [515, 241] width 162 height 24
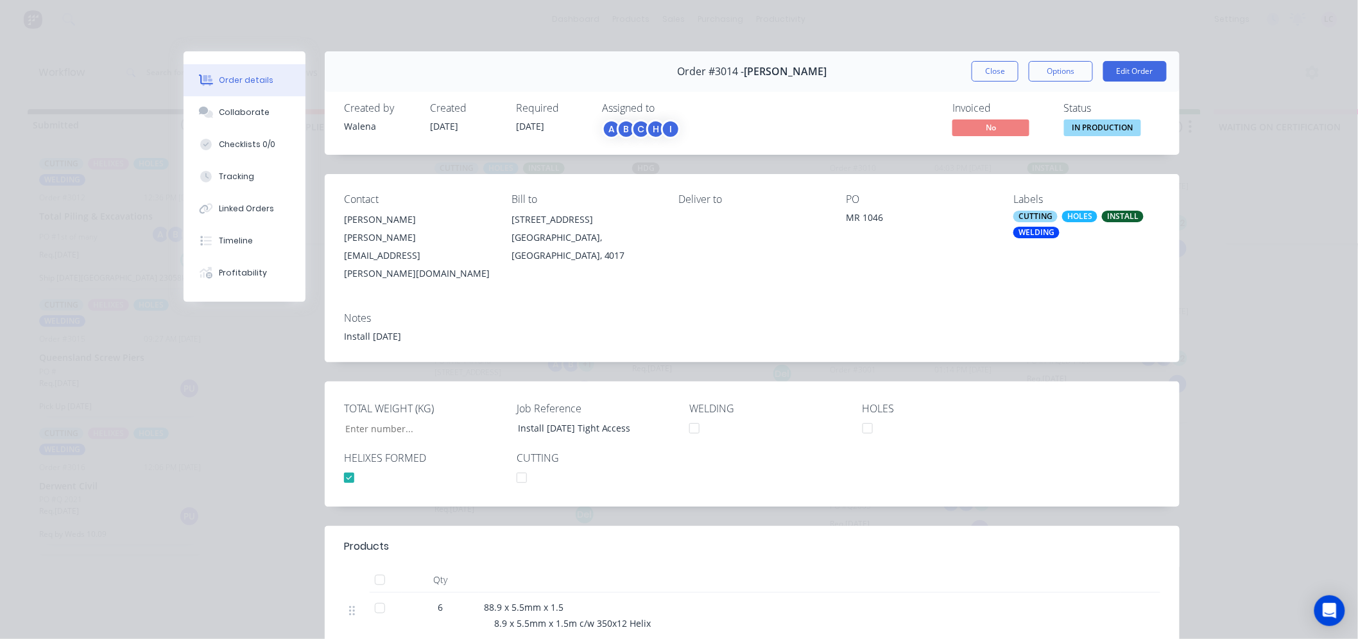
click at [261, 384] on div "Order #3014 - [PERSON_NAME] Close Options Edit Order Created by [PERSON_NAME] C…" at bounding box center [682, 521] width 996 height 940
click at [983, 68] on button "Close" at bounding box center [995, 71] width 47 height 21
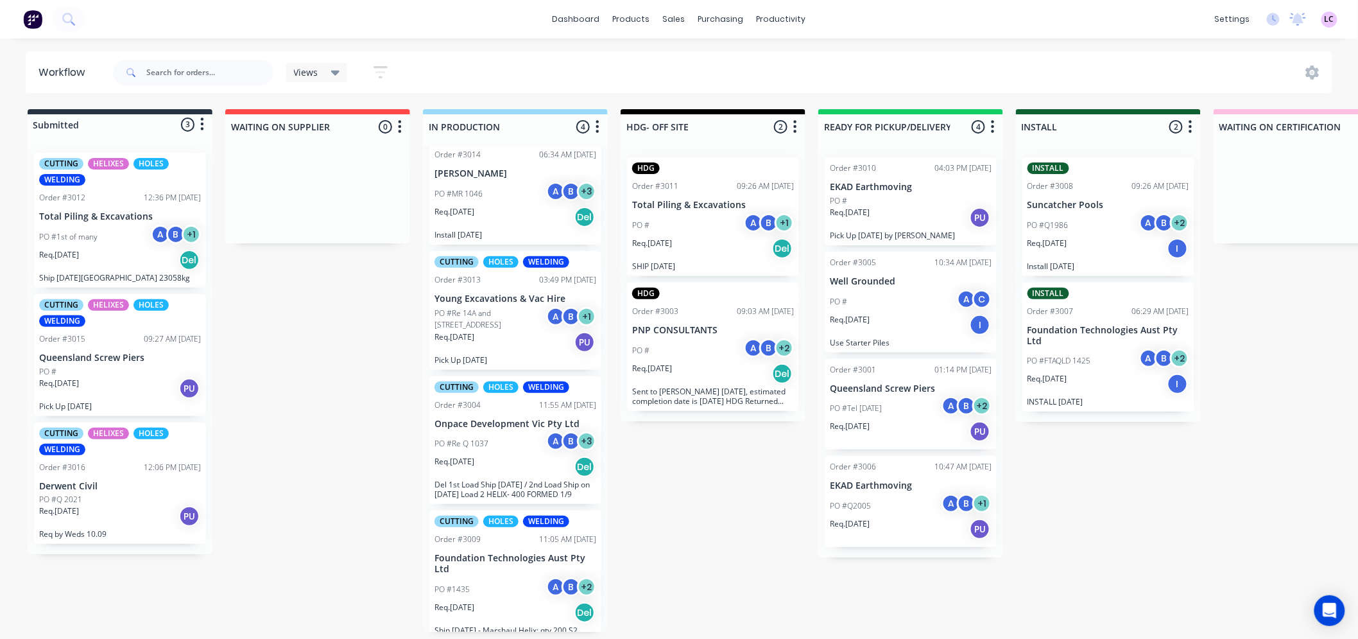
scroll to position [74, 0]
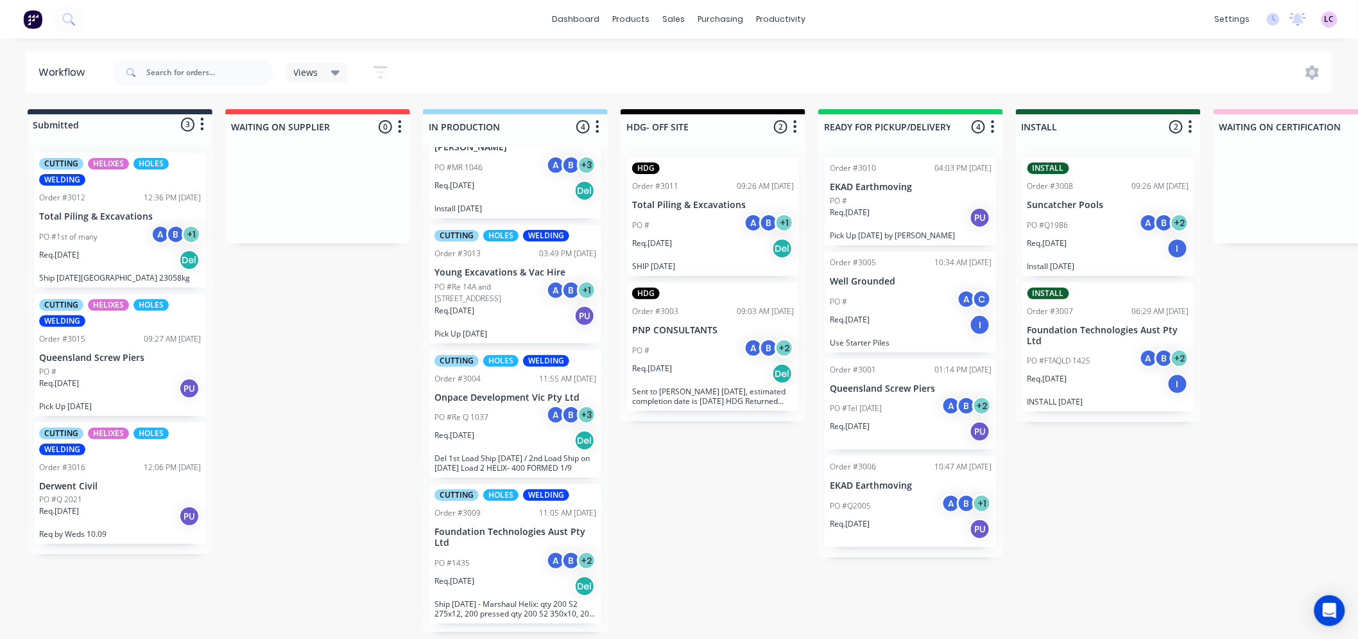
click at [515, 424] on div "PO #Re Q 1037 A B + 3" at bounding box center [515, 417] width 162 height 24
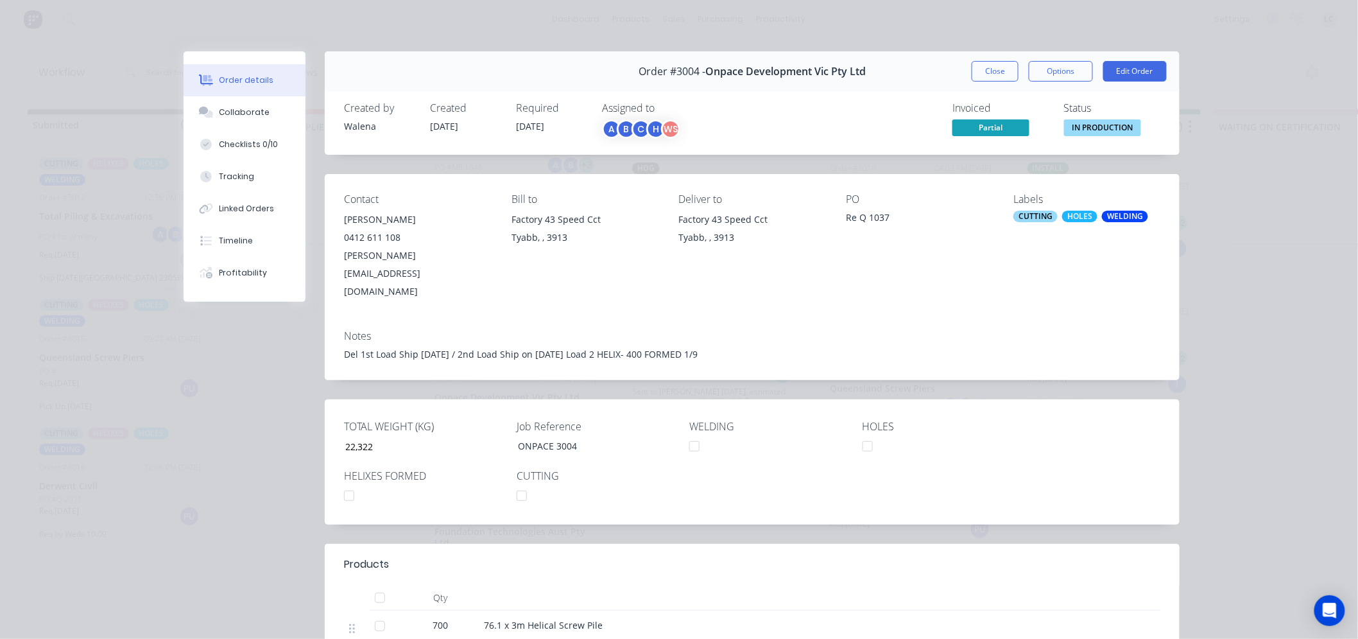
click at [1110, 213] on div "WELDING" at bounding box center [1125, 217] width 46 height 12
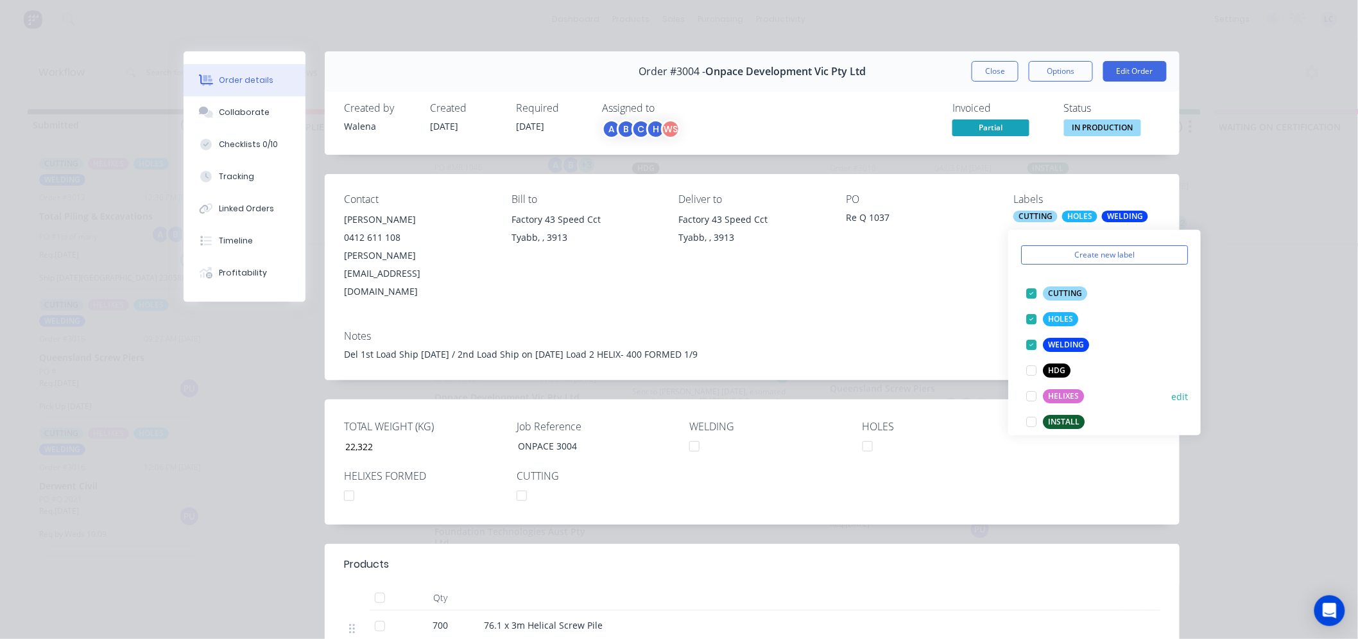
scroll to position [71, 0]
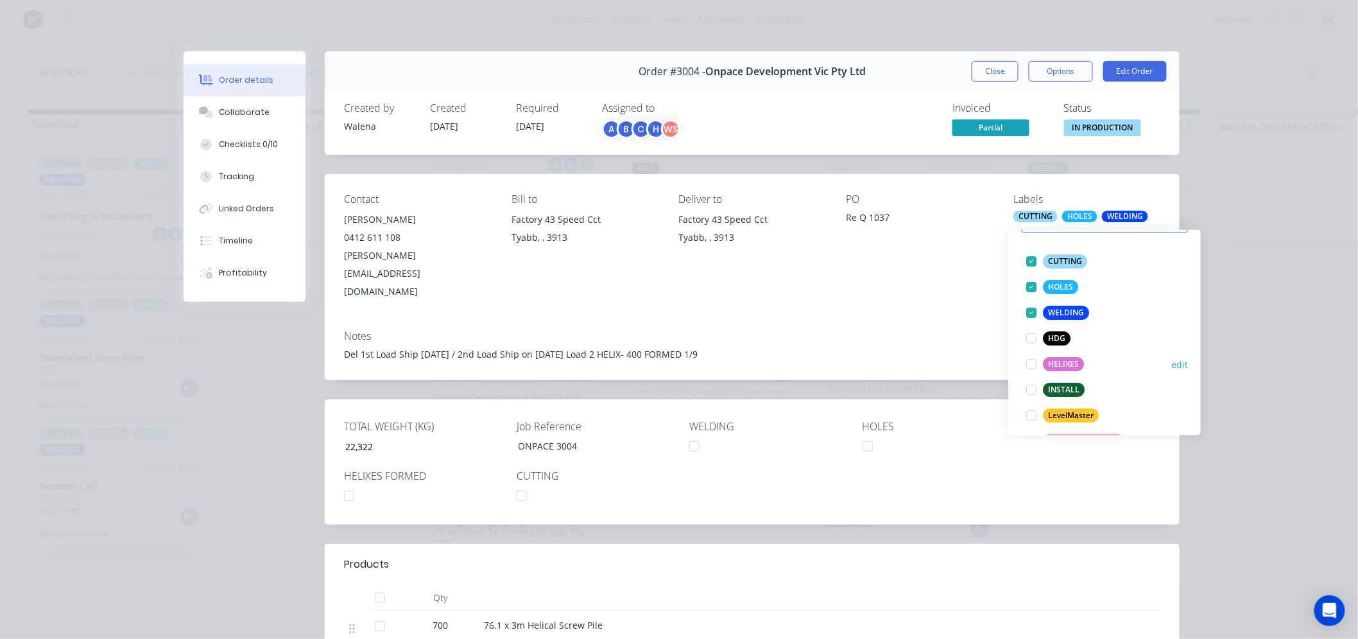
click at [1028, 361] on div at bounding box center [1032, 364] width 26 height 26
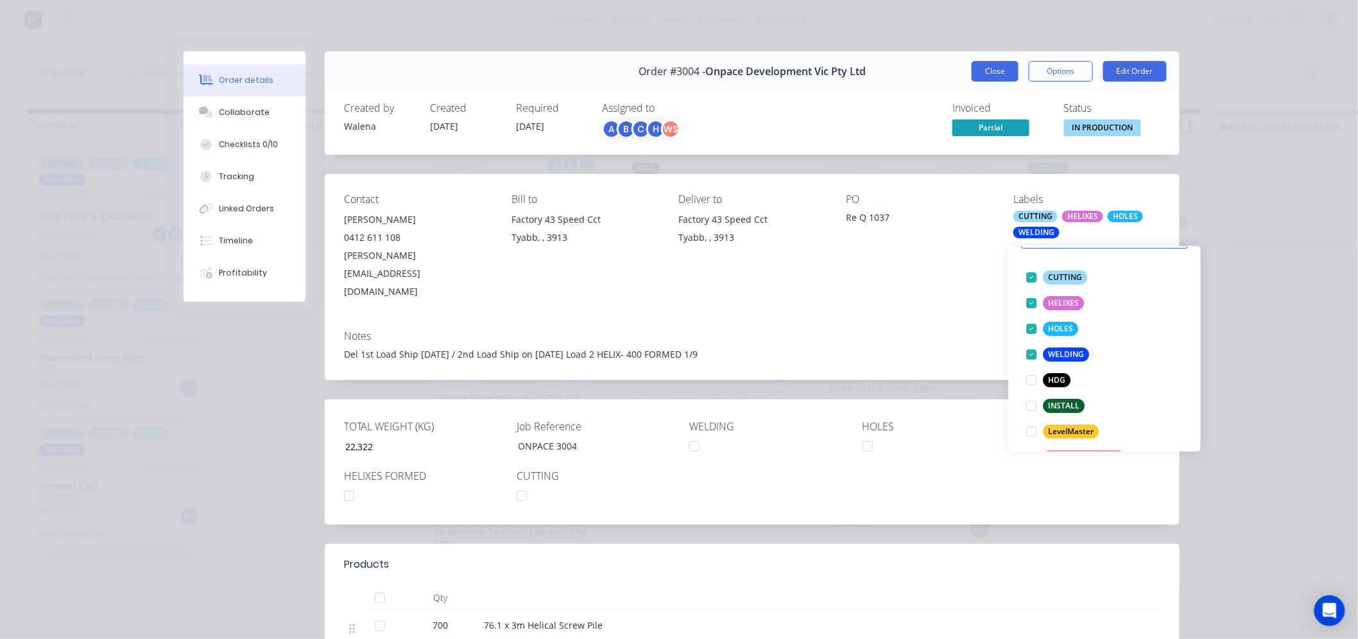
click at [1002, 72] on button "Close" at bounding box center [995, 71] width 47 height 21
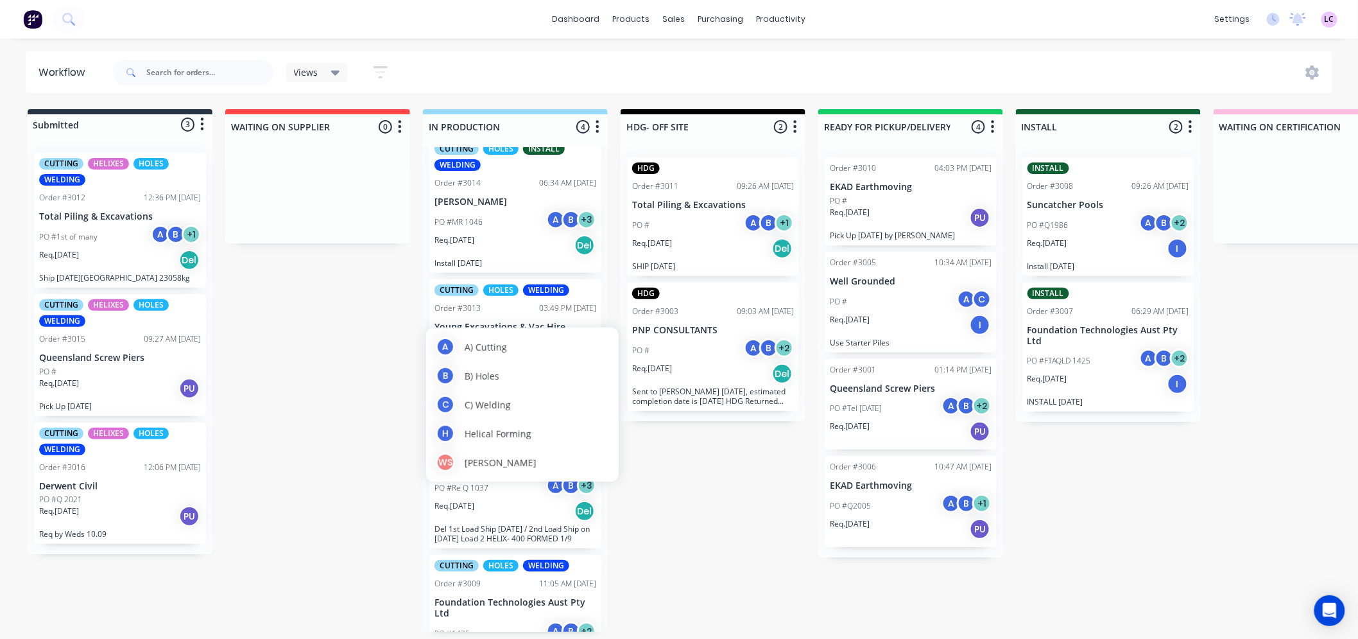
scroll to position [0, 0]
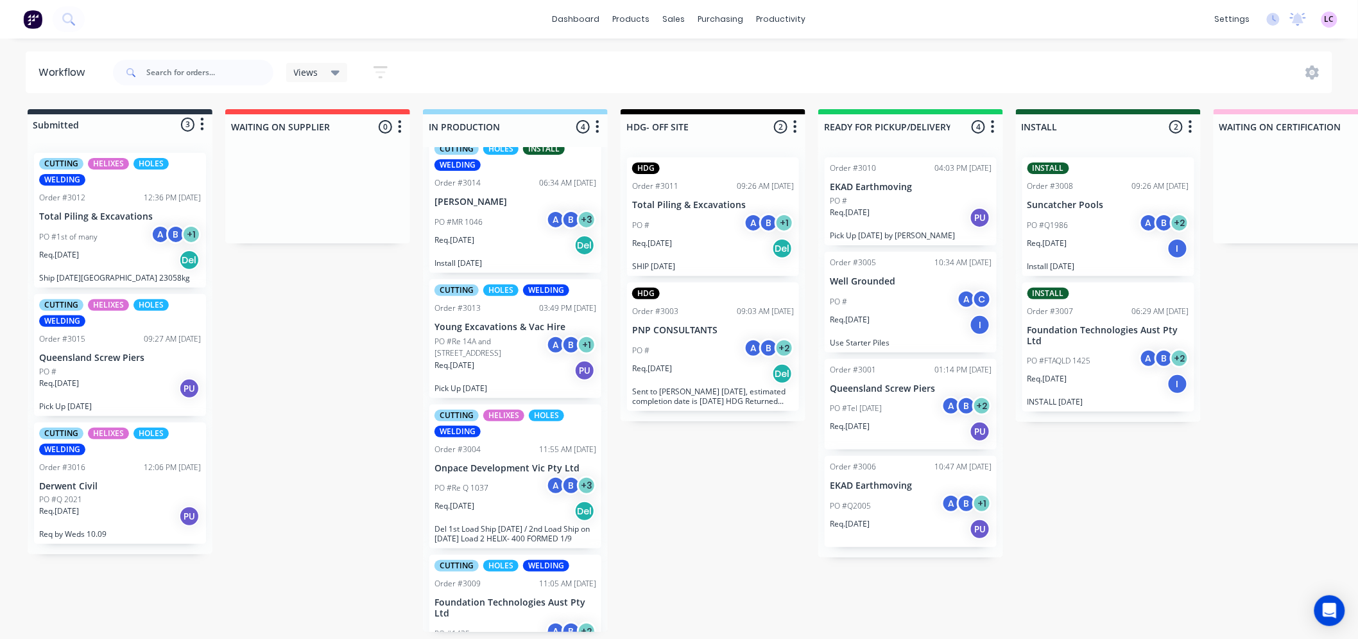
click at [400, 127] on icon "button" at bounding box center [400, 126] width 3 height 13
click at [313, 210] on button "Delete" at bounding box center [343, 217] width 128 height 21
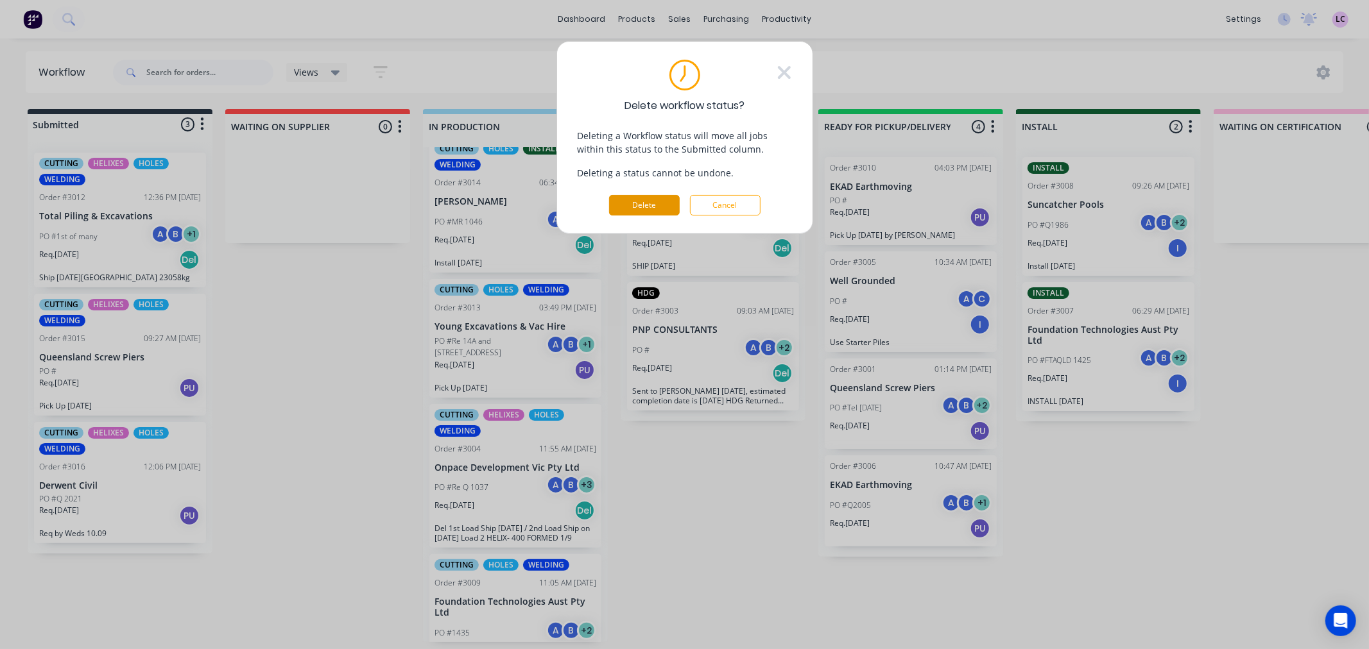
click at [637, 200] on button "Delete" at bounding box center [644, 205] width 71 height 21
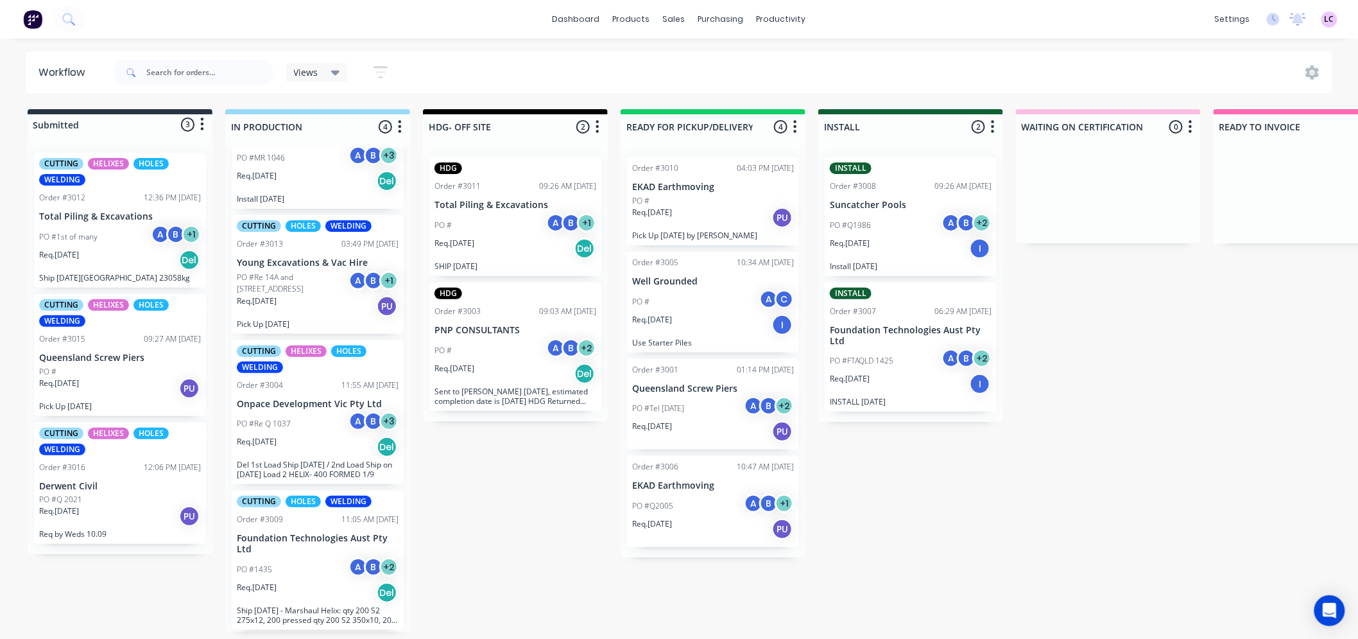
scroll to position [90, 0]
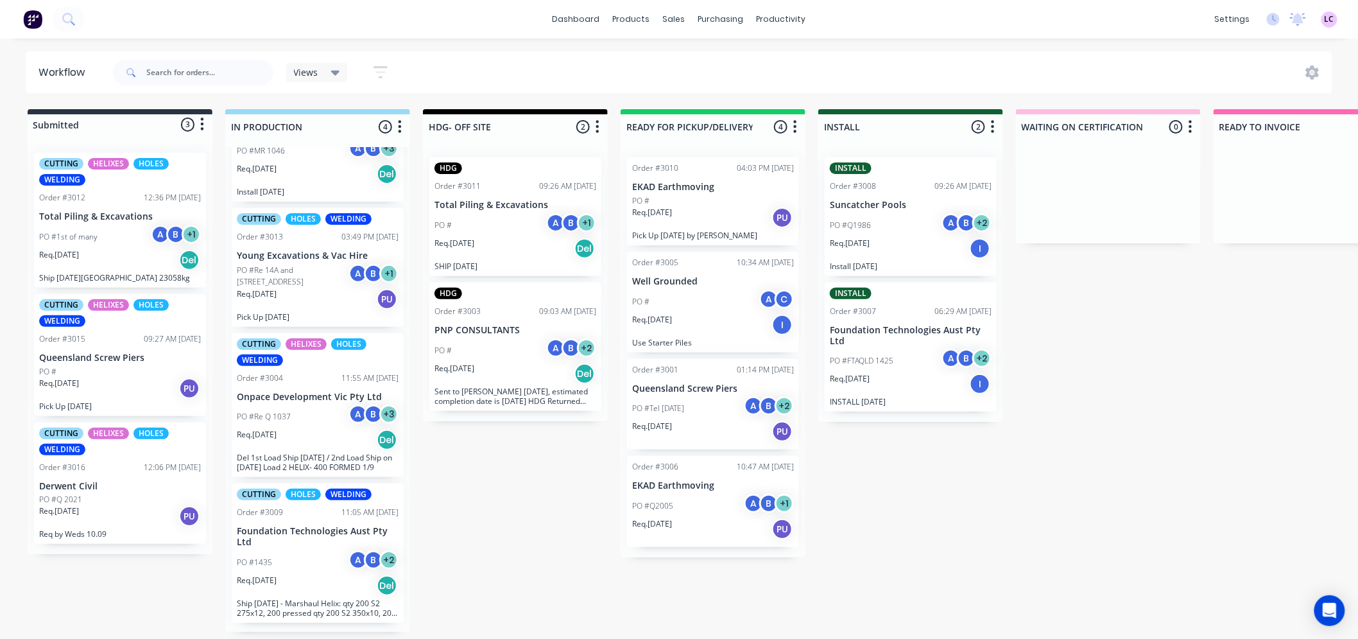
click at [316, 558] on div "PO #1435 A B + 2" at bounding box center [318, 562] width 162 height 24
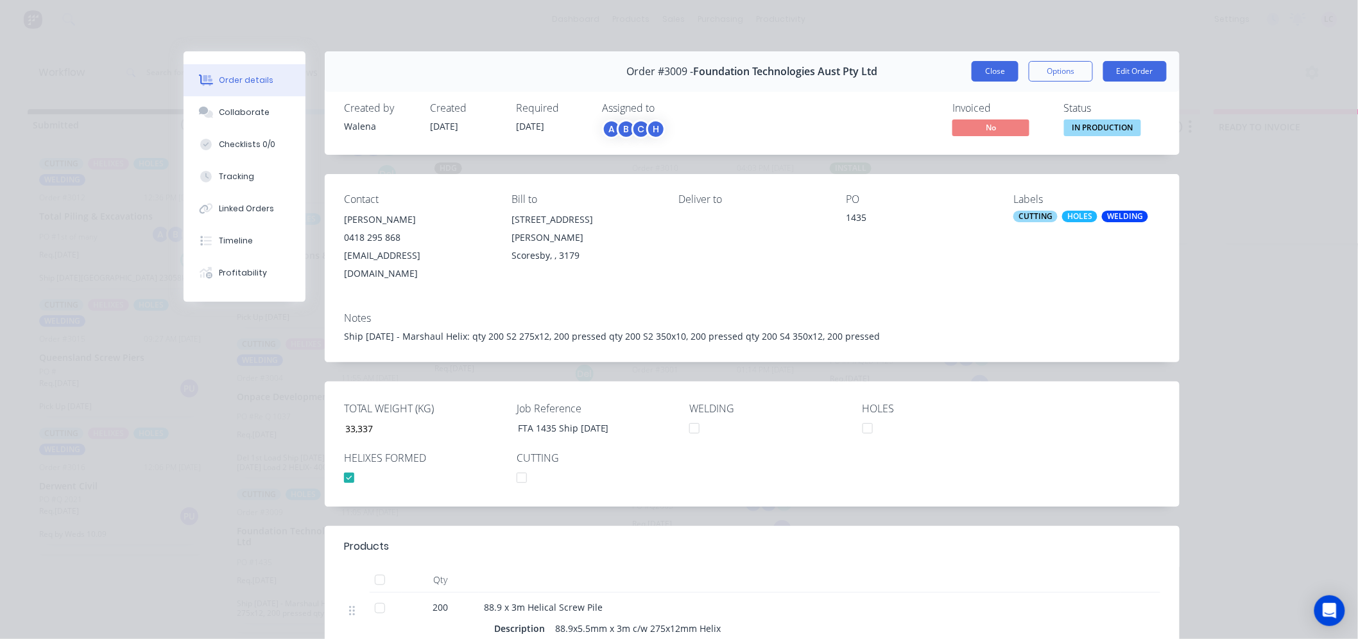
click at [1004, 66] on button "Close" at bounding box center [995, 71] width 47 height 21
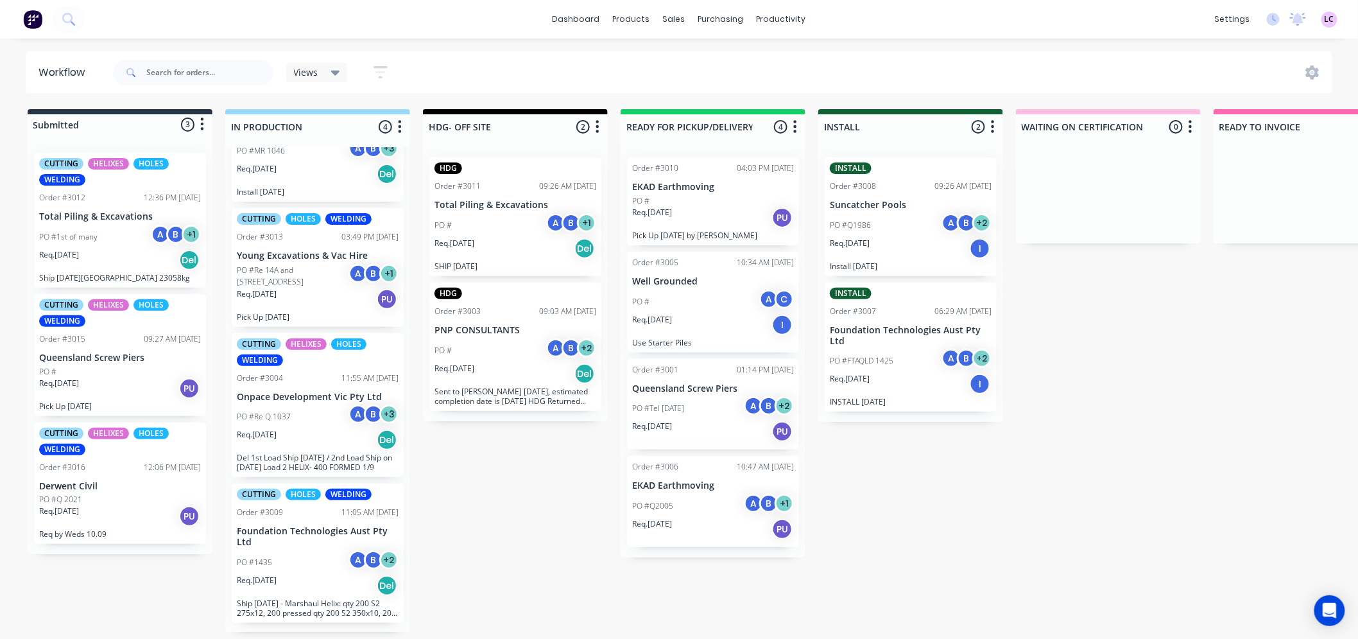
click at [291, 560] on div "PO #1435 A B + 2" at bounding box center [318, 562] width 162 height 24
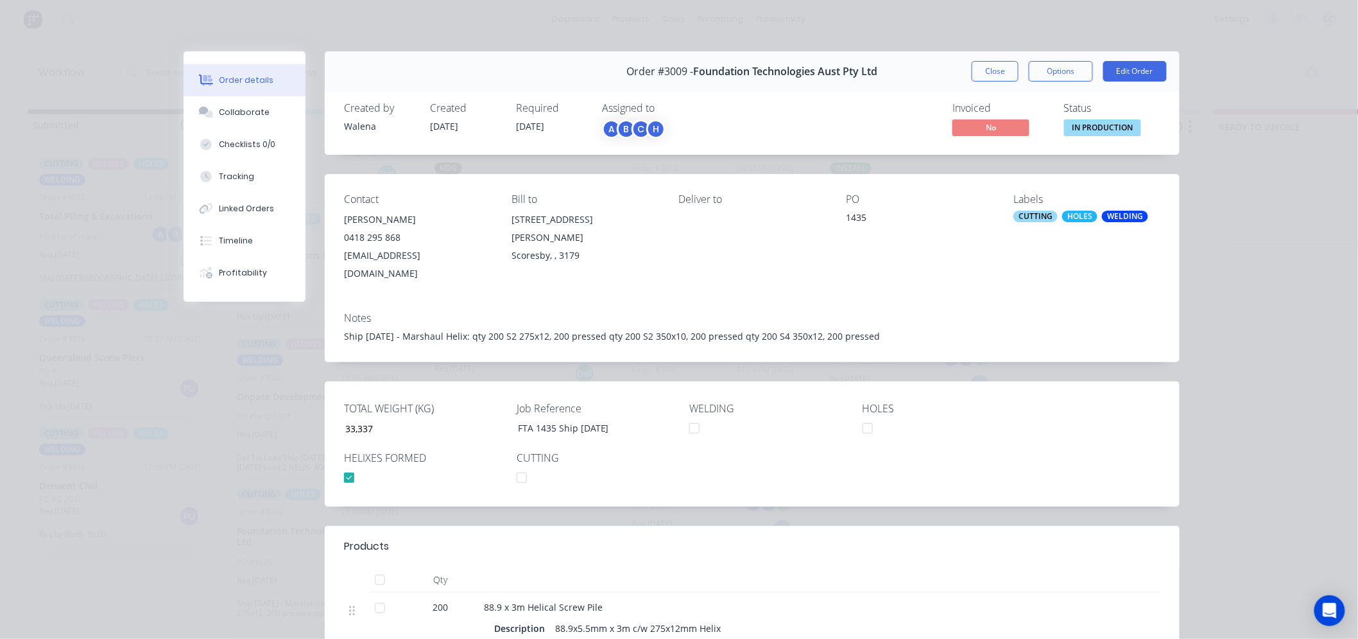
click at [1068, 223] on div "Labels CUTTING HOLES WELDING" at bounding box center [1086, 237] width 147 height 89
click at [1058, 216] on div "CUTTING" at bounding box center [1035, 217] width 44 height 12
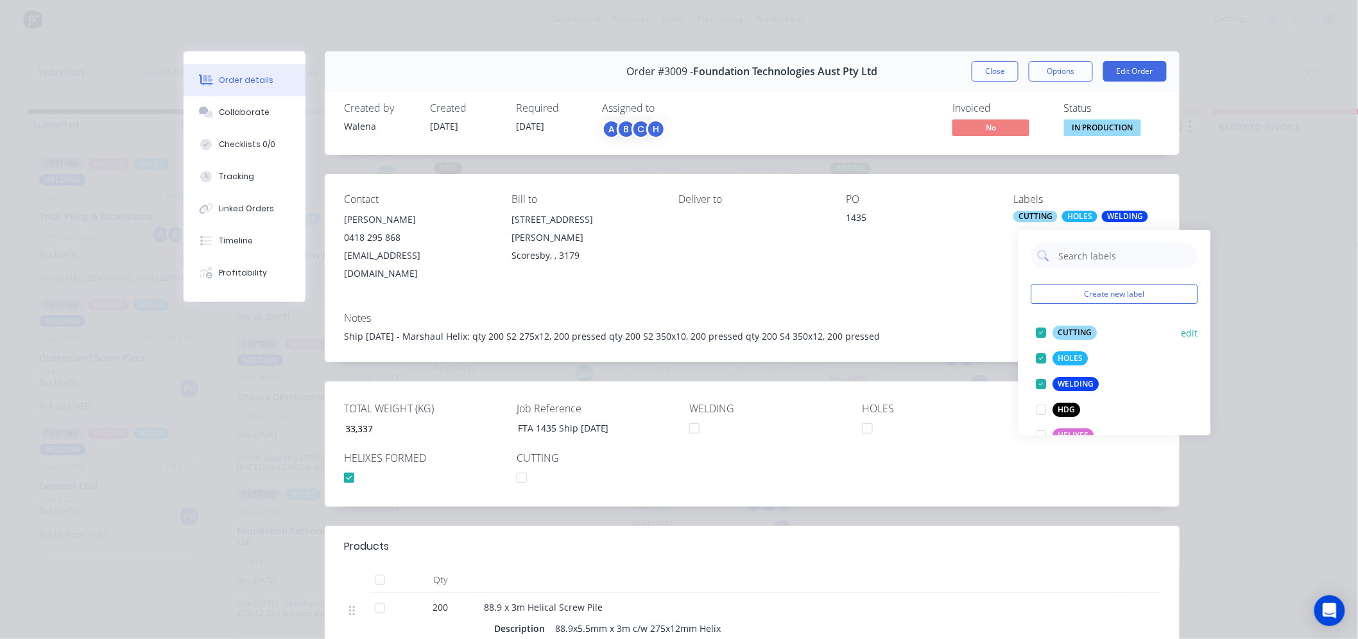
click at [1038, 329] on div at bounding box center [1042, 333] width 26 height 26
click at [1042, 379] on div at bounding box center [1042, 384] width 26 height 26
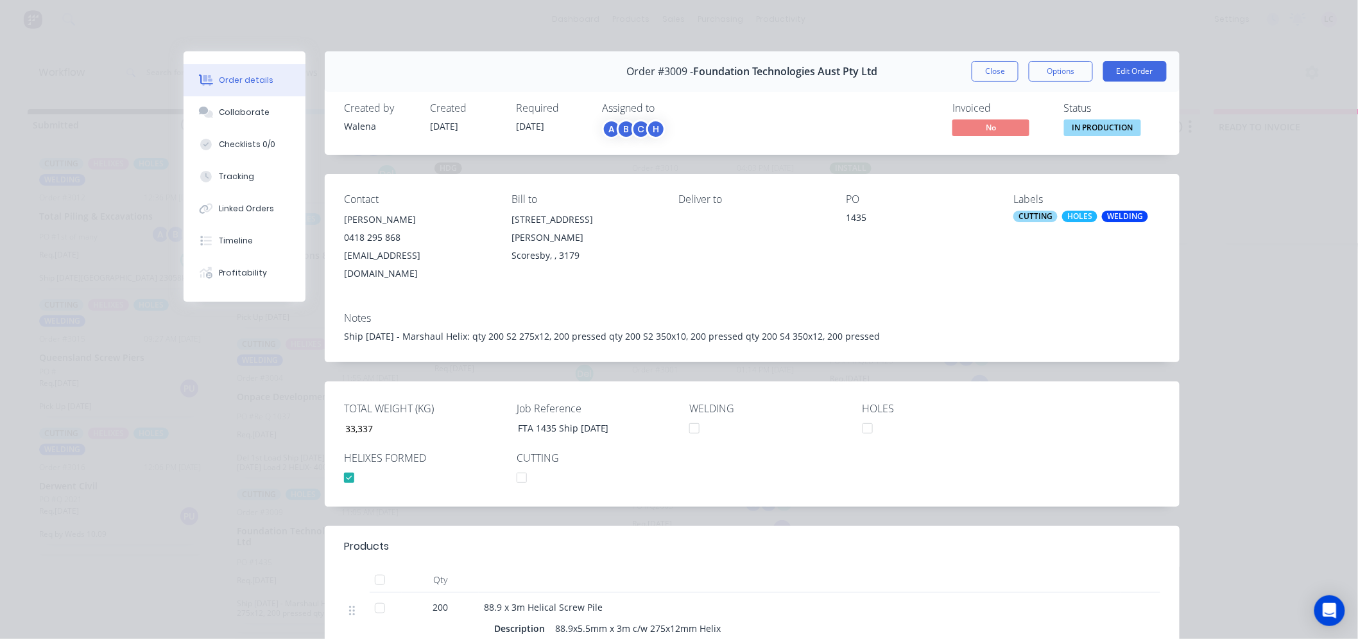
click at [1249, 159] on div "Order details Collaborate Checklists 0/0 Tracking Linked Orders Timeline Profit…" at bounding box center [679, 319] width 1358 height 639
click at [977, 76] on button "Close" at bounding box center [995, 71] width 47 height 21
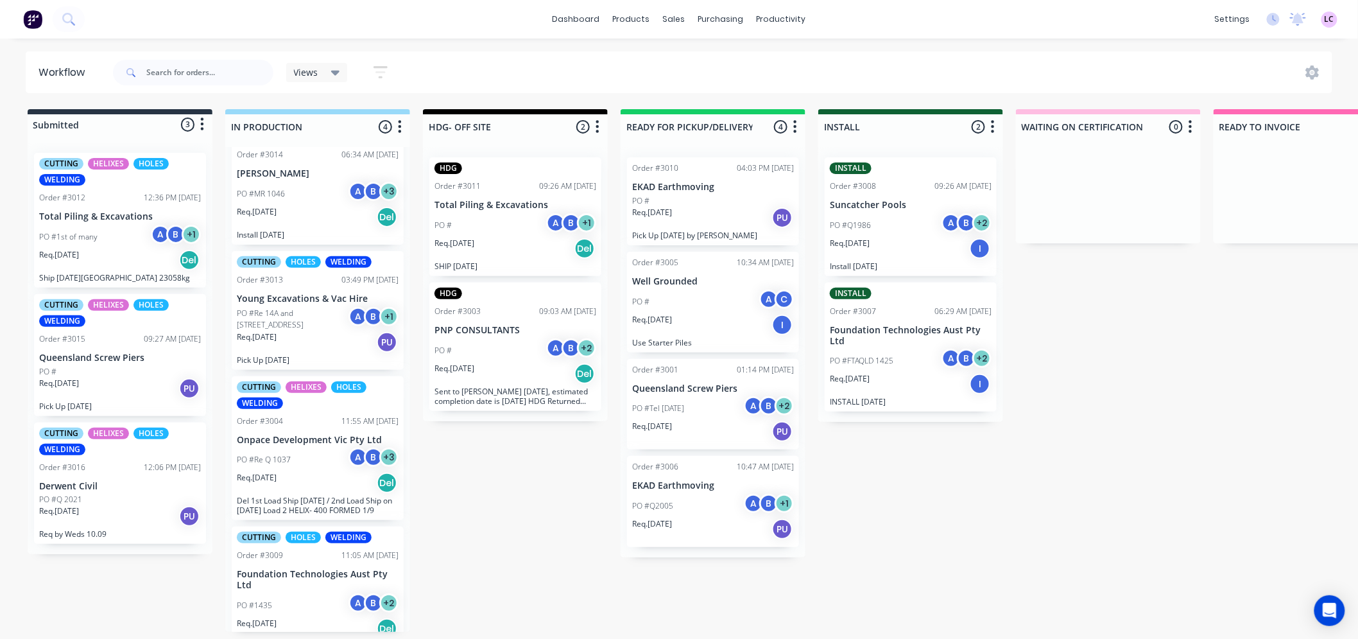
scroll to position [0, 0]
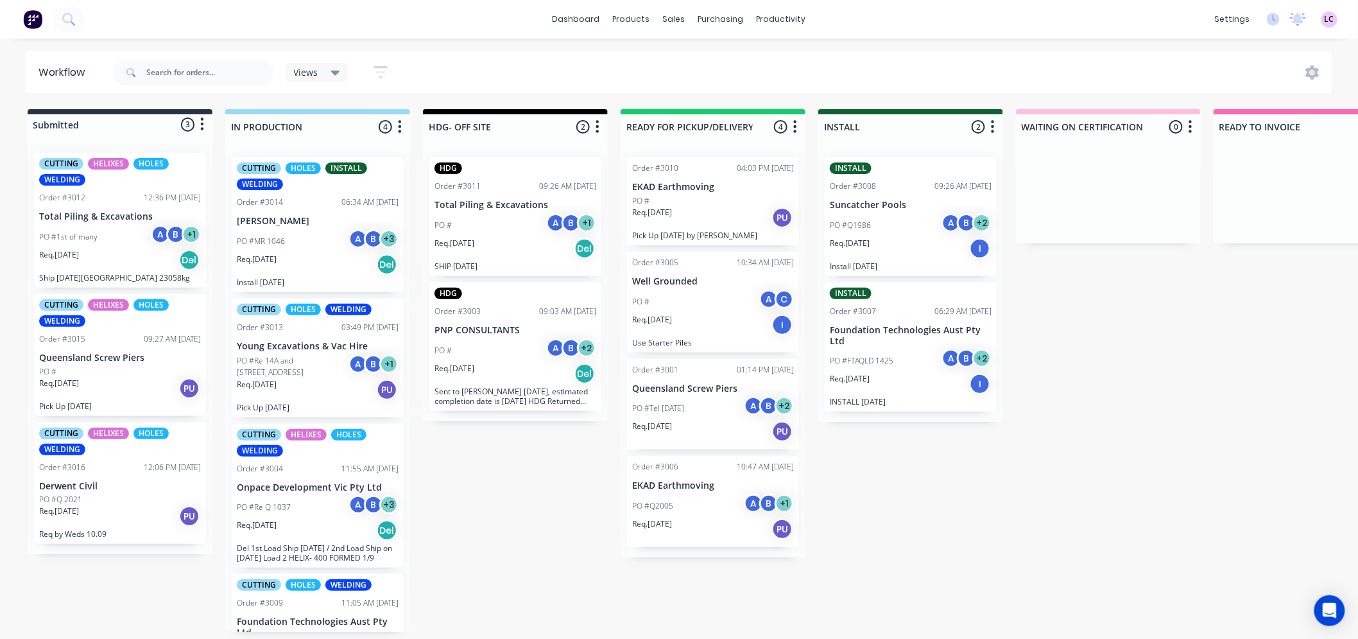
click at [275, 238] on p "PO #MR 1046" at bounding box center [261, 242] width 48 height 12
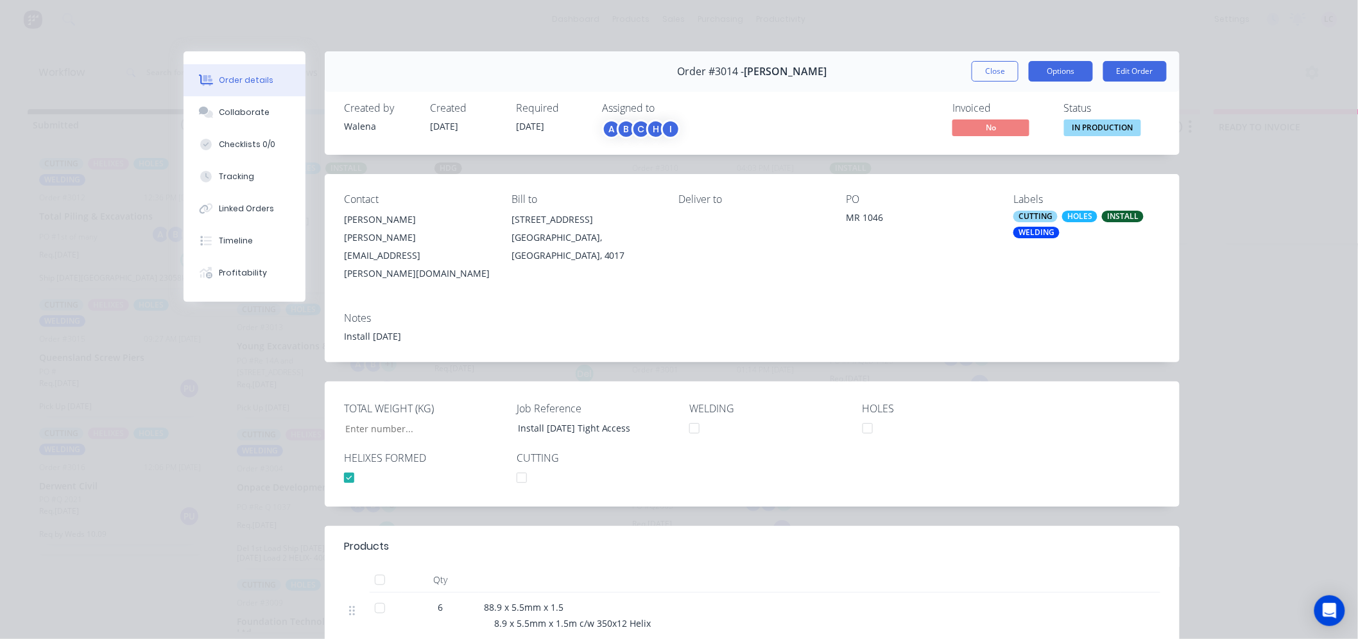
click at [1053, 73] on button "Options" at bounding box center [1061, 71] width 64 height 21
click at [877, 74] on div "Order #3014 - [PERSON_NAME] Close Options Edit Order" at bounding box center [752, 71] width 855 height 40
click at [1001, 69] on button "Close" at bounding box center [995, 71] width 47 height 21
